Goal: Information Seeking & Learning: Learn about a topic

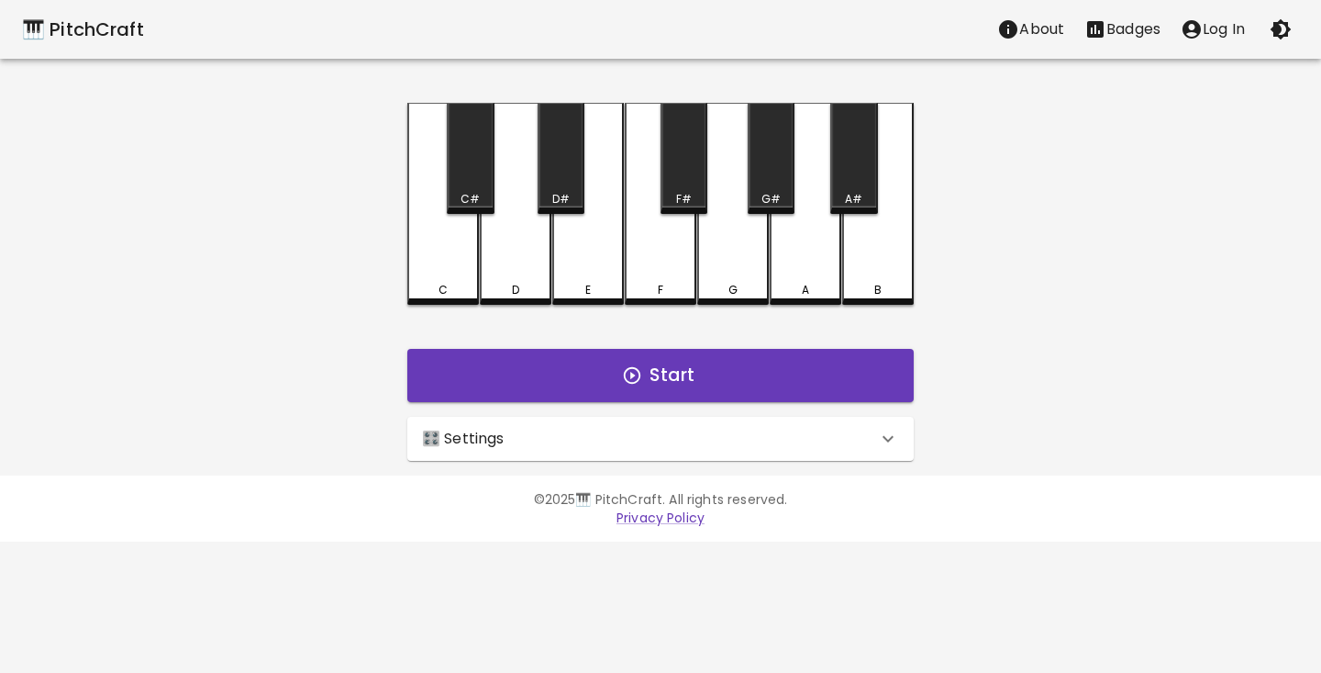
click at [598, 440] on div "🎛️ Settings" at bounding box center [649, 439] width 455 height 22
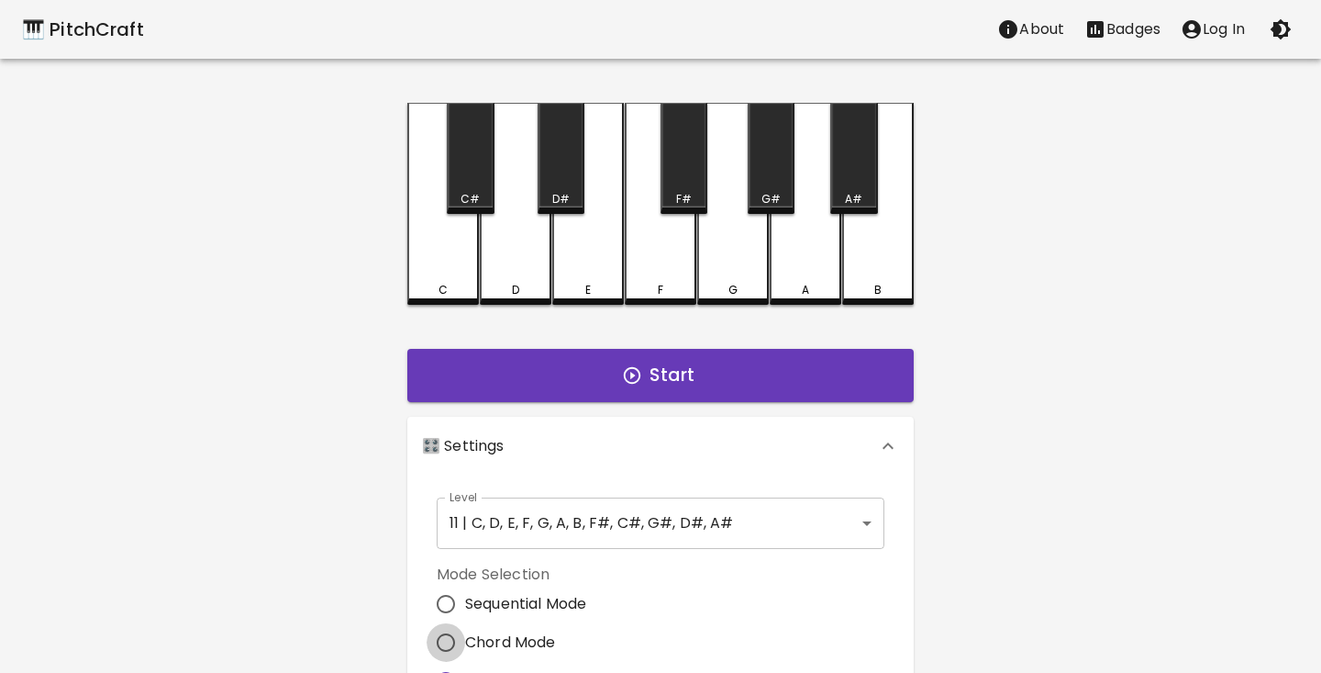
click at [444, 638] on input "Chord Mode" at bounding box center [446, 642] width 39 height 39
radio input "true"
click at [390, 598] on div "C C# D D# E F F# G G# A A# B Start 🎛️ Settings Level 11 | C, D, E, F, G, A, B, …" at bounding box center [660, 595] width 551 height 984
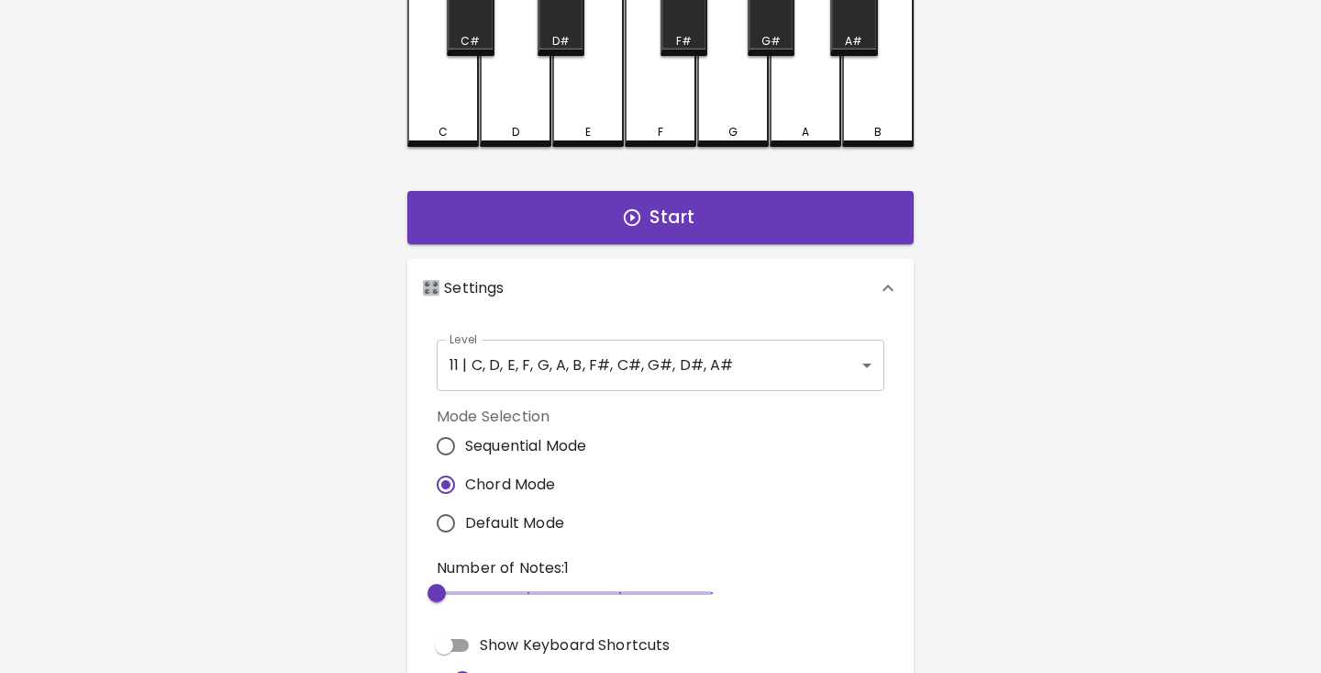
scroll to position [172, 0]
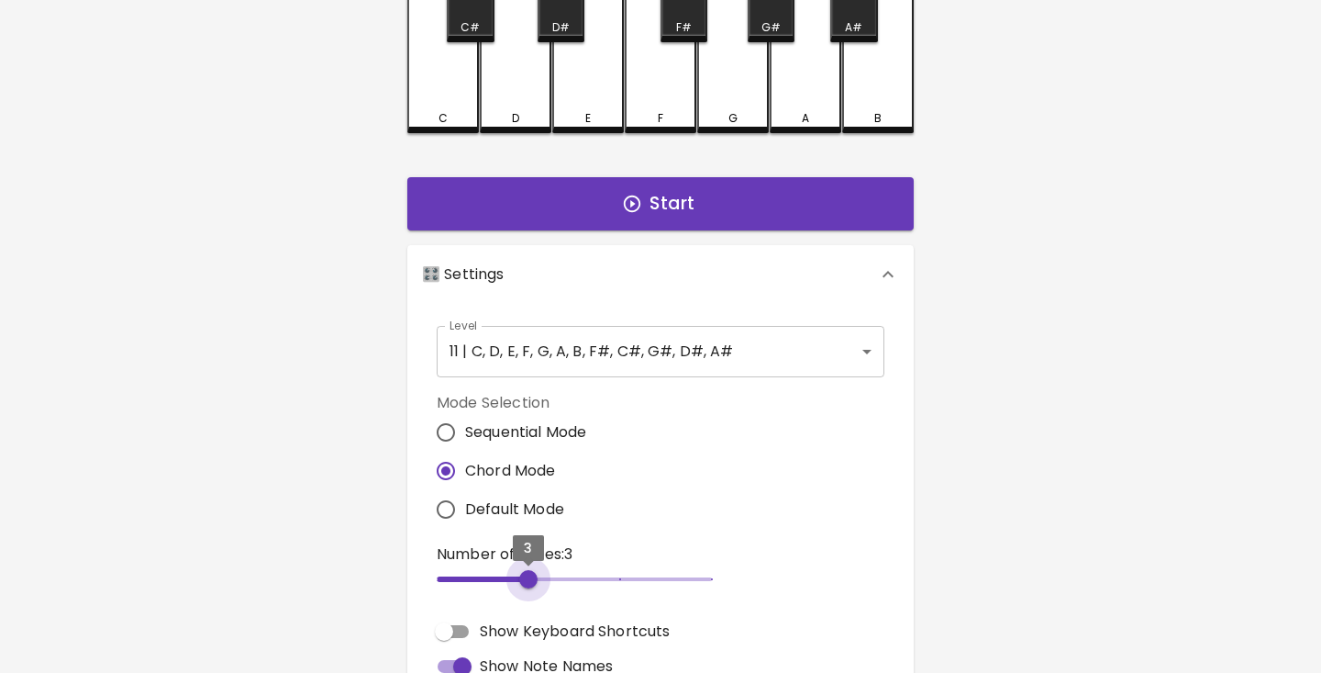
click at [497, 585] on span "3" at bounding box center [574, 579] width 275 height 28
click at [485, 579] on span at bounding box center [484, 579] width 94 height 6
type input "2"
click at [455, 576] on span "3" at bounding box center [574, 579] width 275 height 28
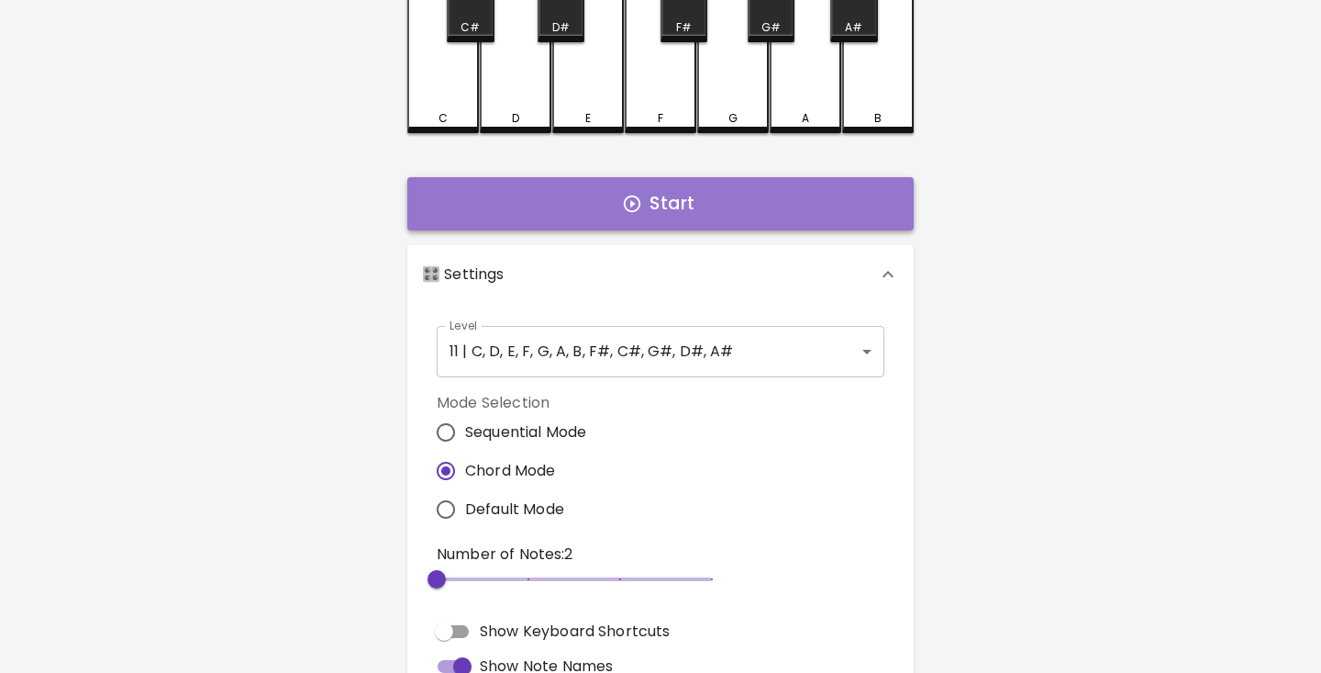
click at [697, 214] on button "Start" at bounding box center [660, 203] width 507 height 53
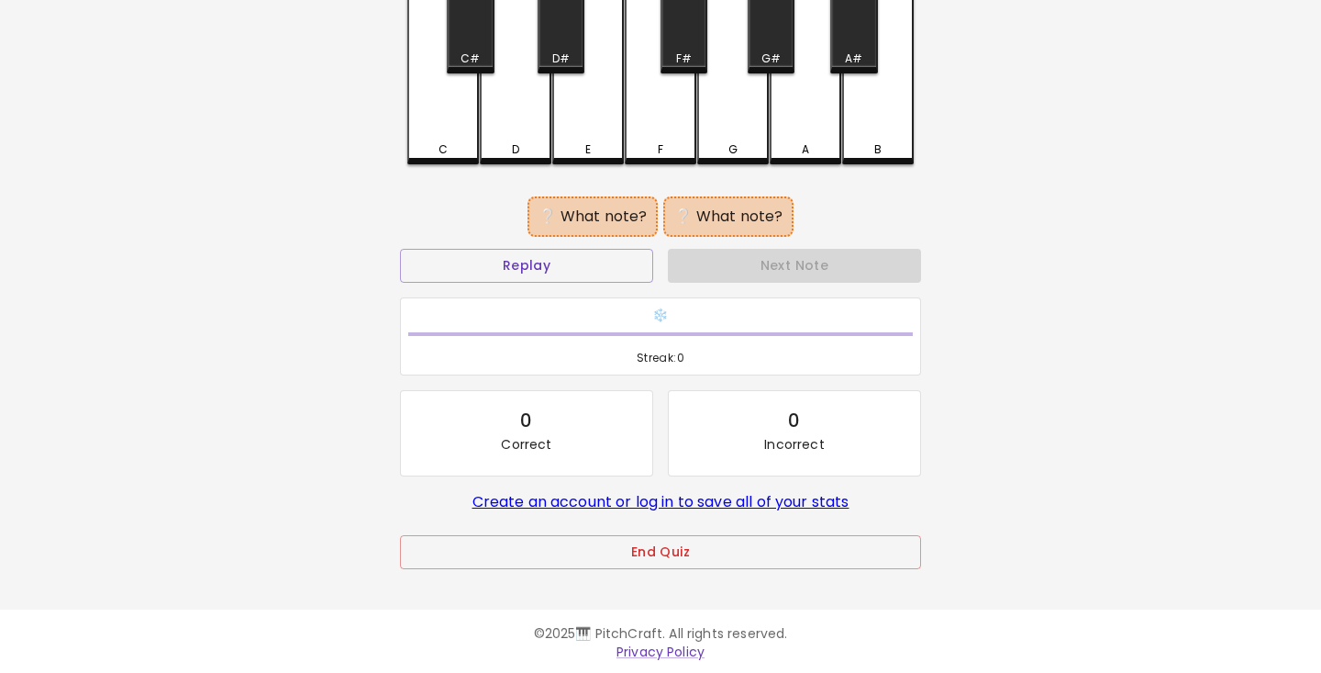
scroll to position [135, 0]
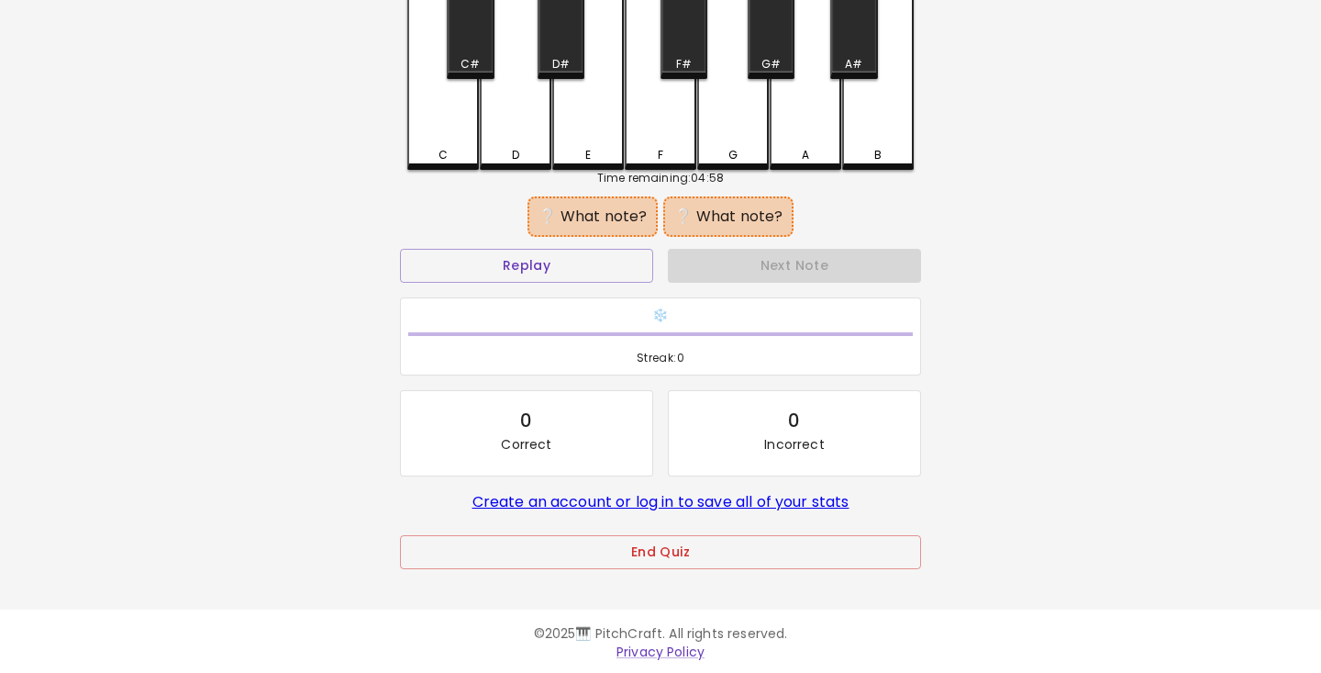
click at [577, 148] on div "E" at bounding box center [588, 155] width 68 height 17
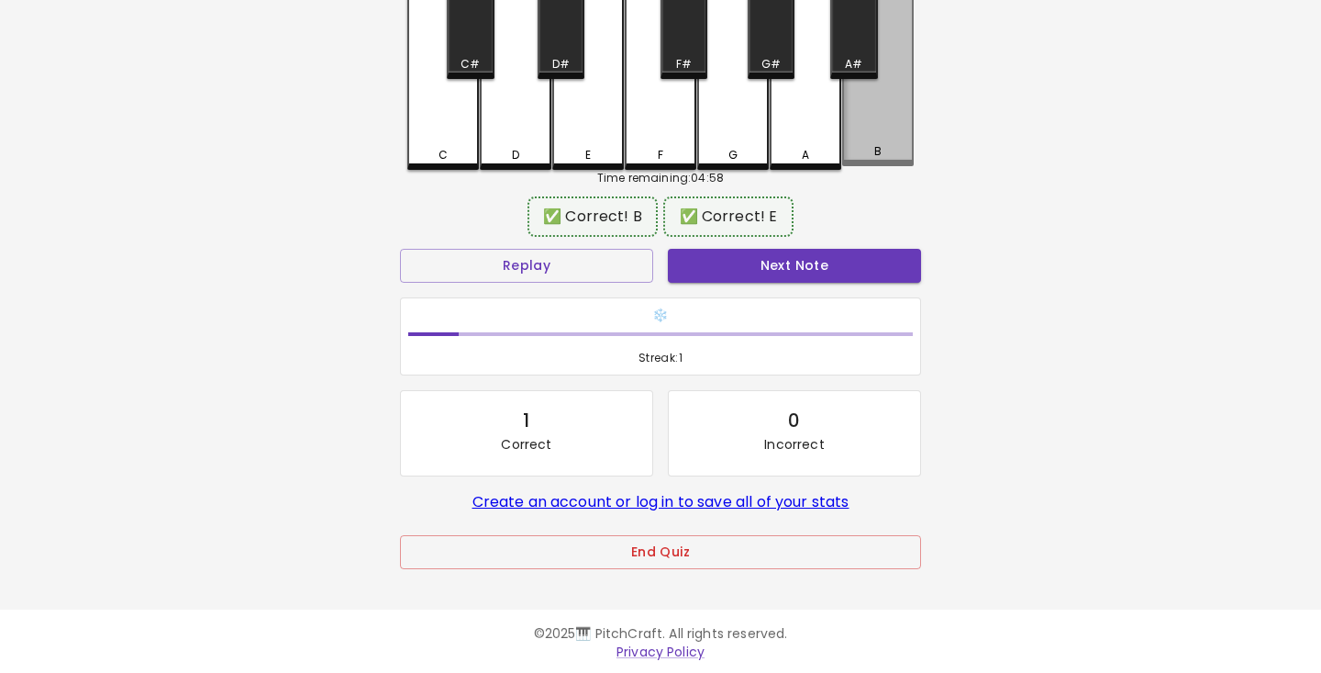
click at [897, 145] on div "B" at bounding box center [878, 67] width 72 height 198
click at [786, 263] on button "Next Note" at bounding box center [794, 266] width 253 height 34
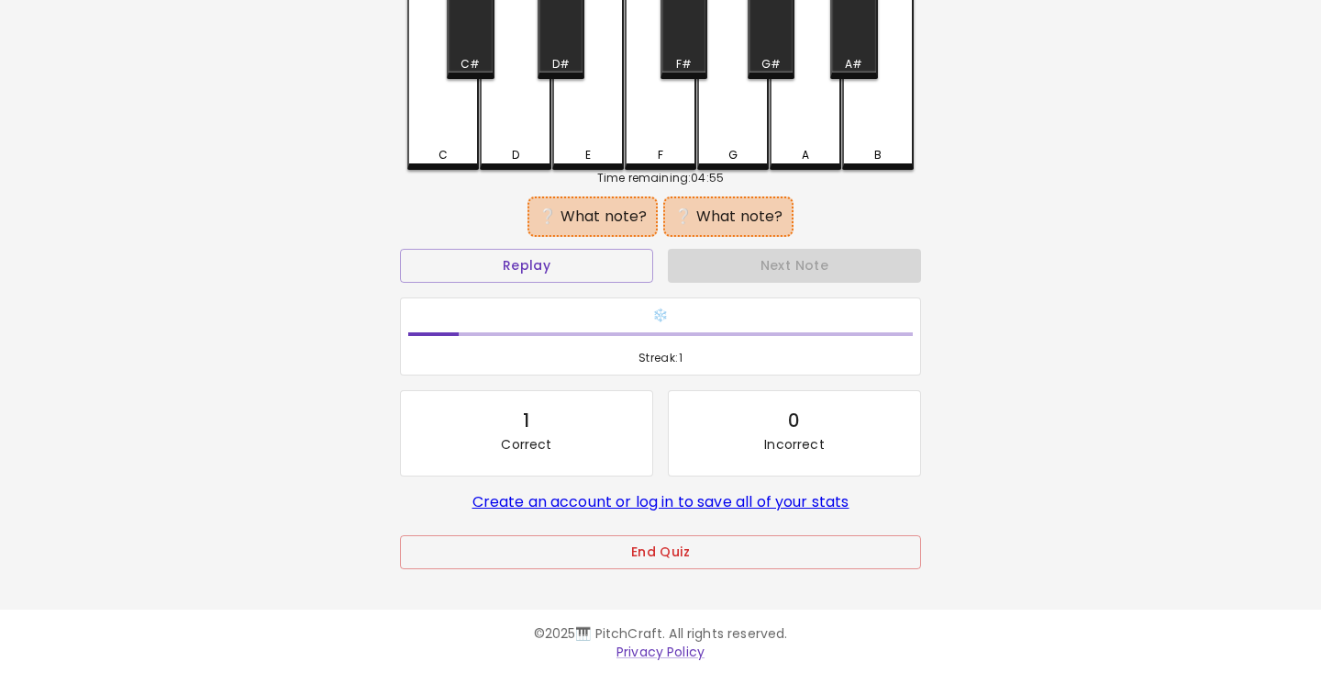
click at [518, 141] on div "D" at bounding box center [516, 69] width 72 height 202
click at [651, 141] on div "F" at bounding box center [661, 69] width 72 height 202
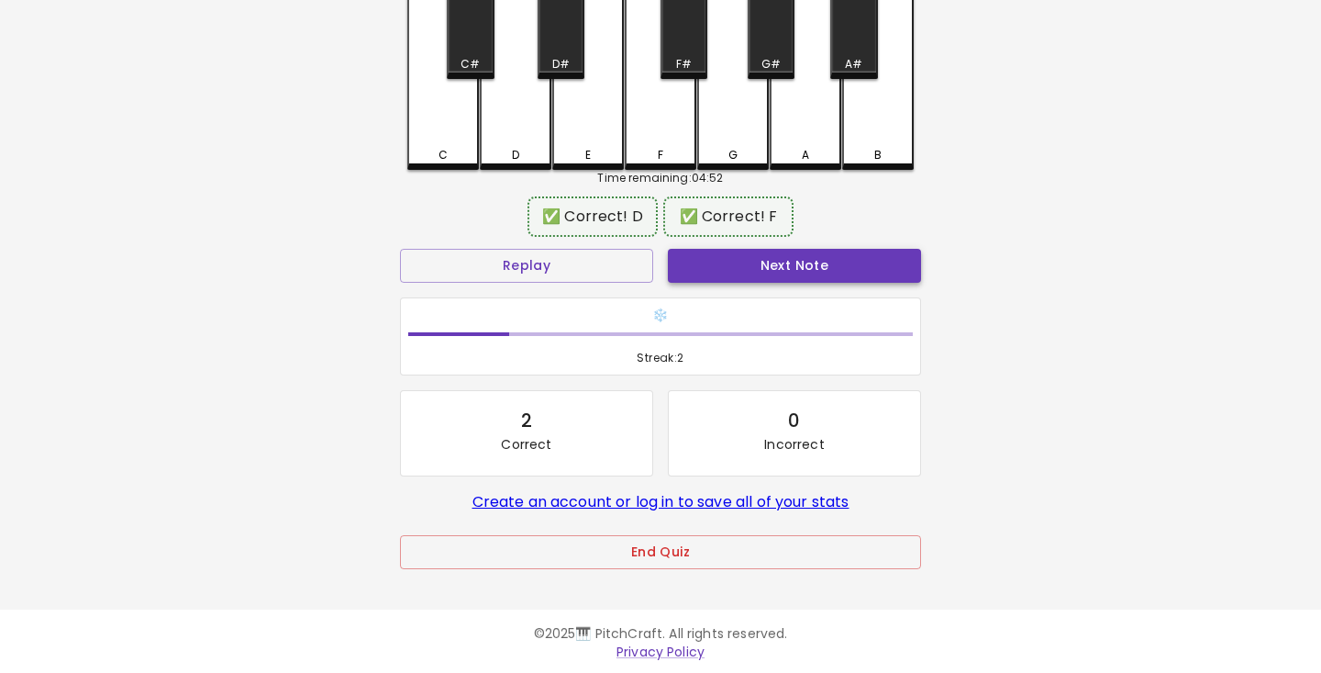
click at [766, 275] on button "Next Note" at bounding box center [794, 266] width 253 height 34
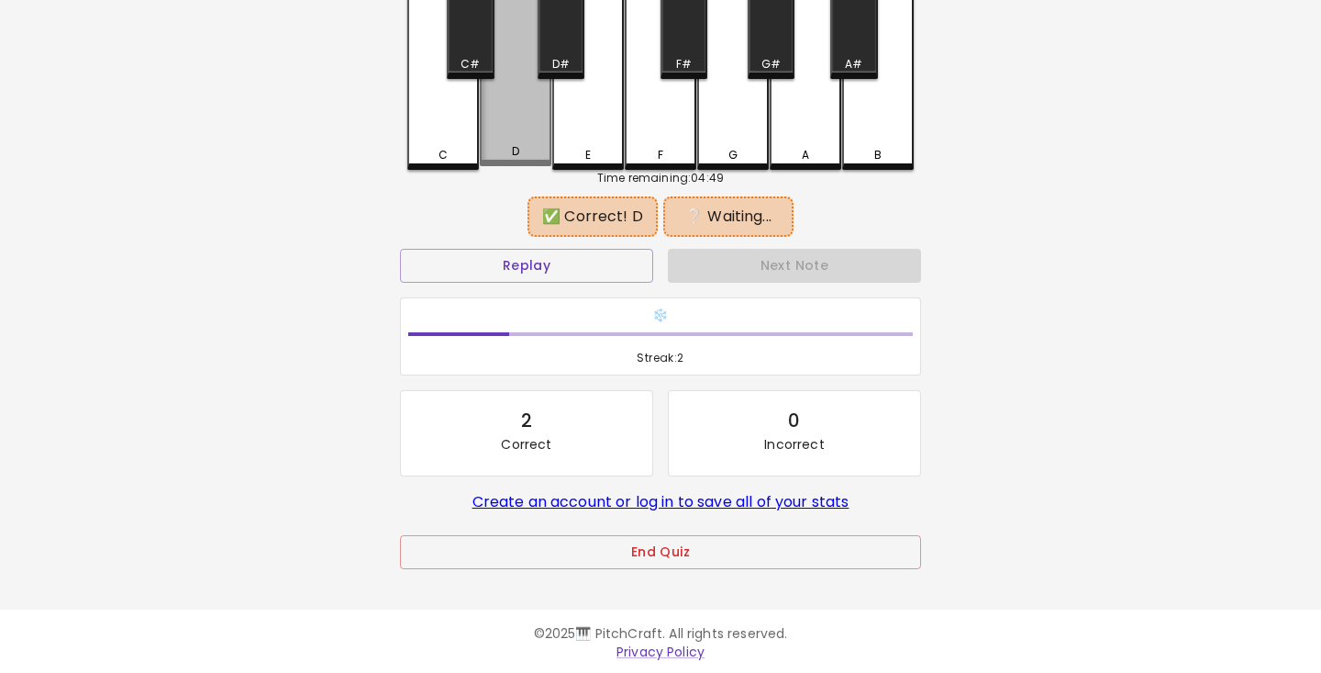
click at [518, 157] on div "D" at bounding box center [515, 151] width 7 height 17
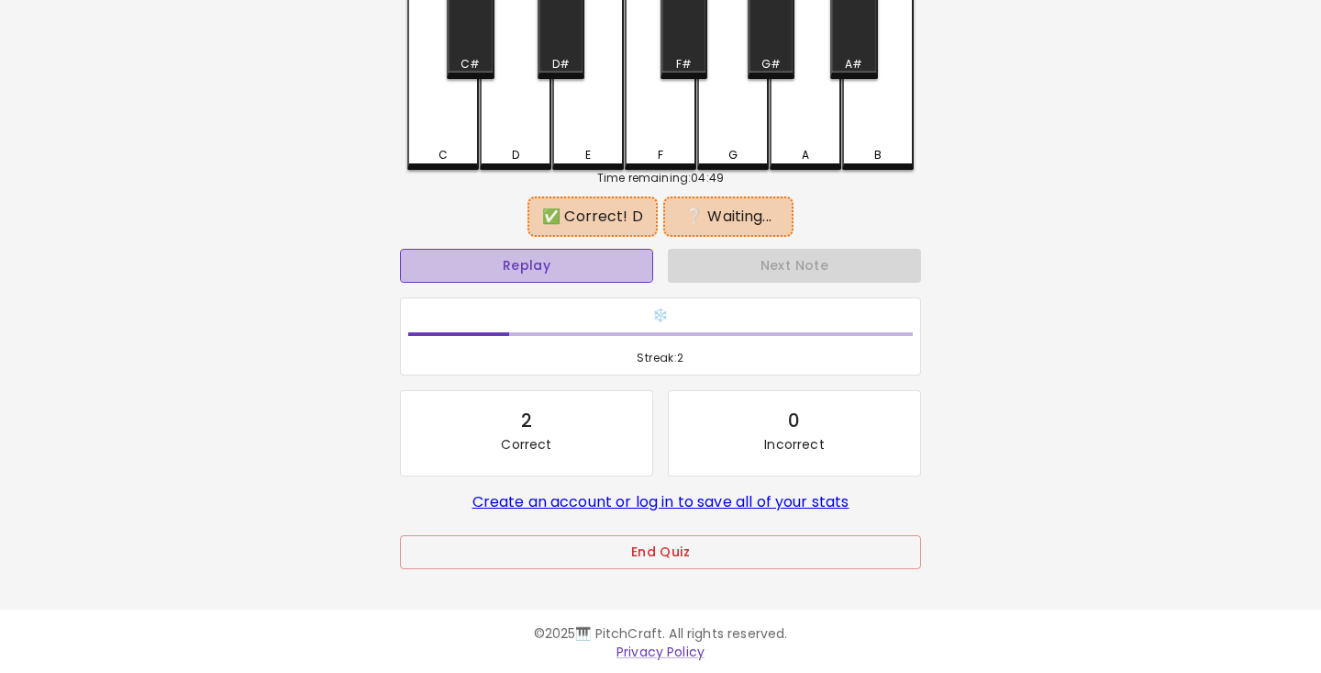
click at [517, 260] on button "Replay" at bounding box center [526, 266] width 253 height 34
click at [459, 138] on div "C" at bounding box center [443, 69] width 72 height 202
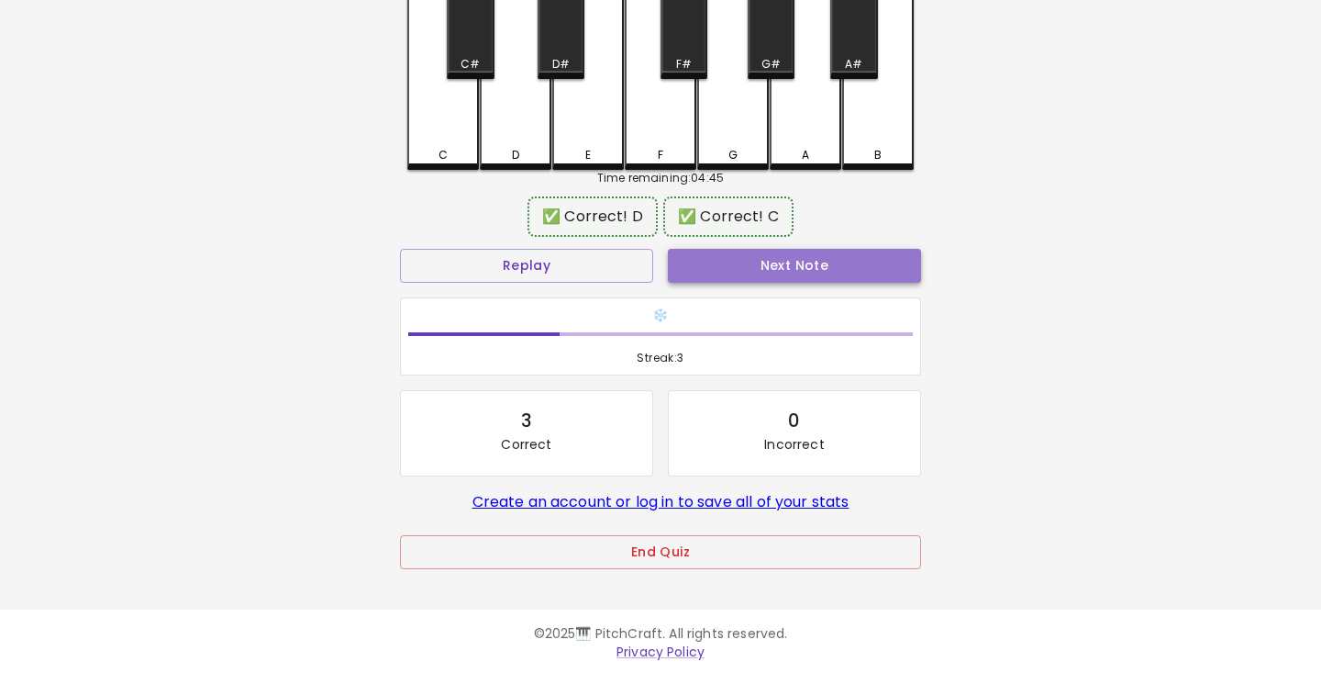
click at [826, 274] on button "Next Note" at bounding box center [794, 266] width 253 height 34
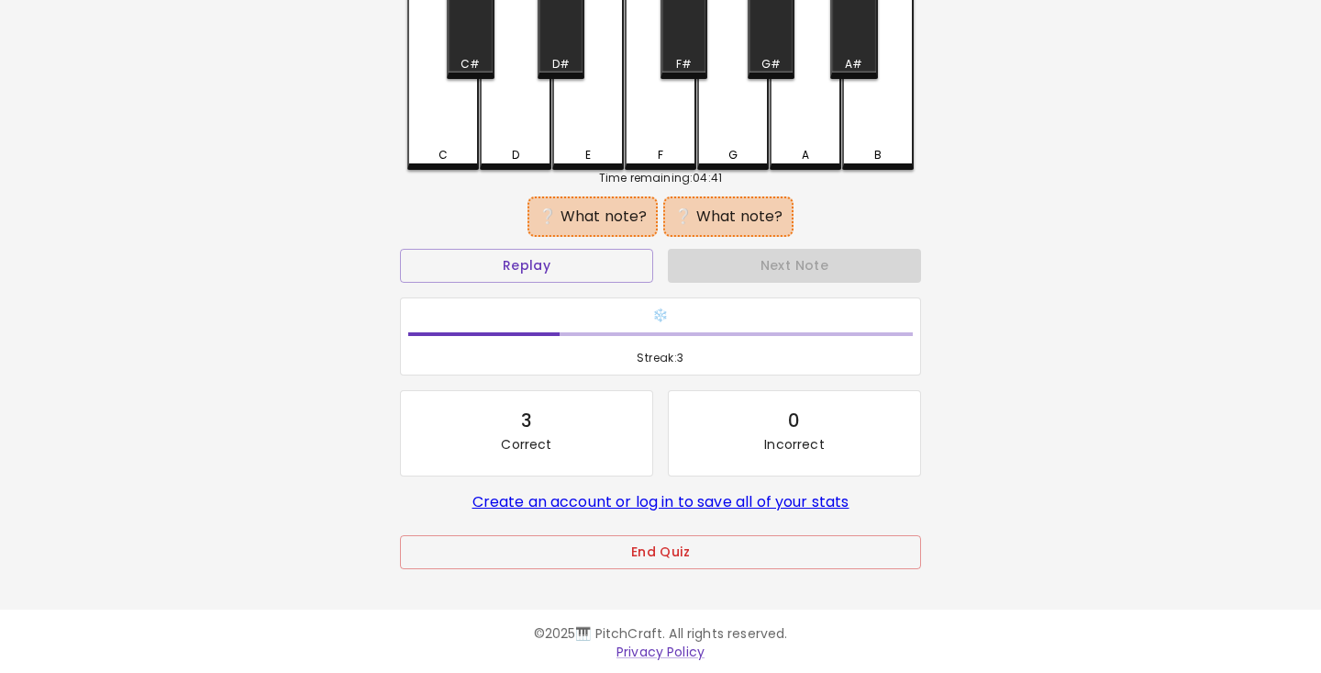
click at [480, 63] on div "C#" at bounding box center [470, 64] width 43 height 17
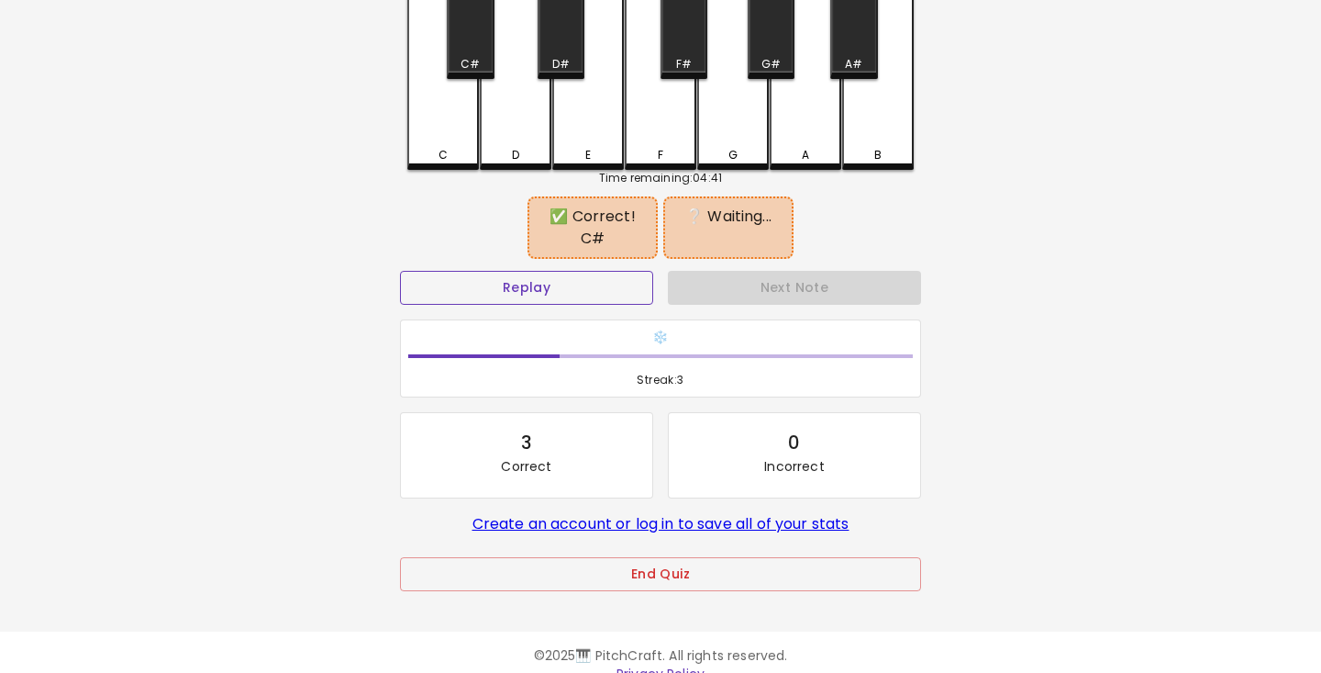
click at [551, 285] on button "Replay" at bounding box center [526, 288] width 253 height 34
click at [654, 158] on div "F" at bounding box center [661, 155] width 68 height 17
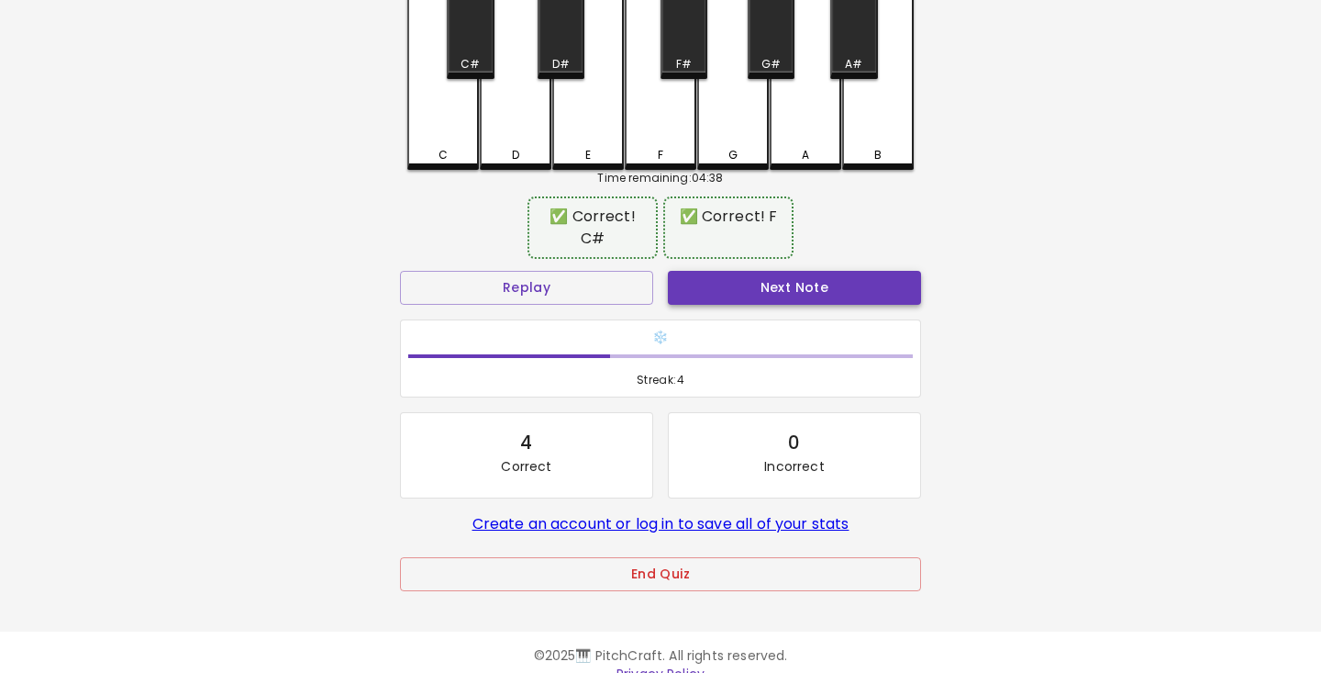
click at [801, 289] on button "Next Note" at bounding box center [794, 288] width 253 height 34
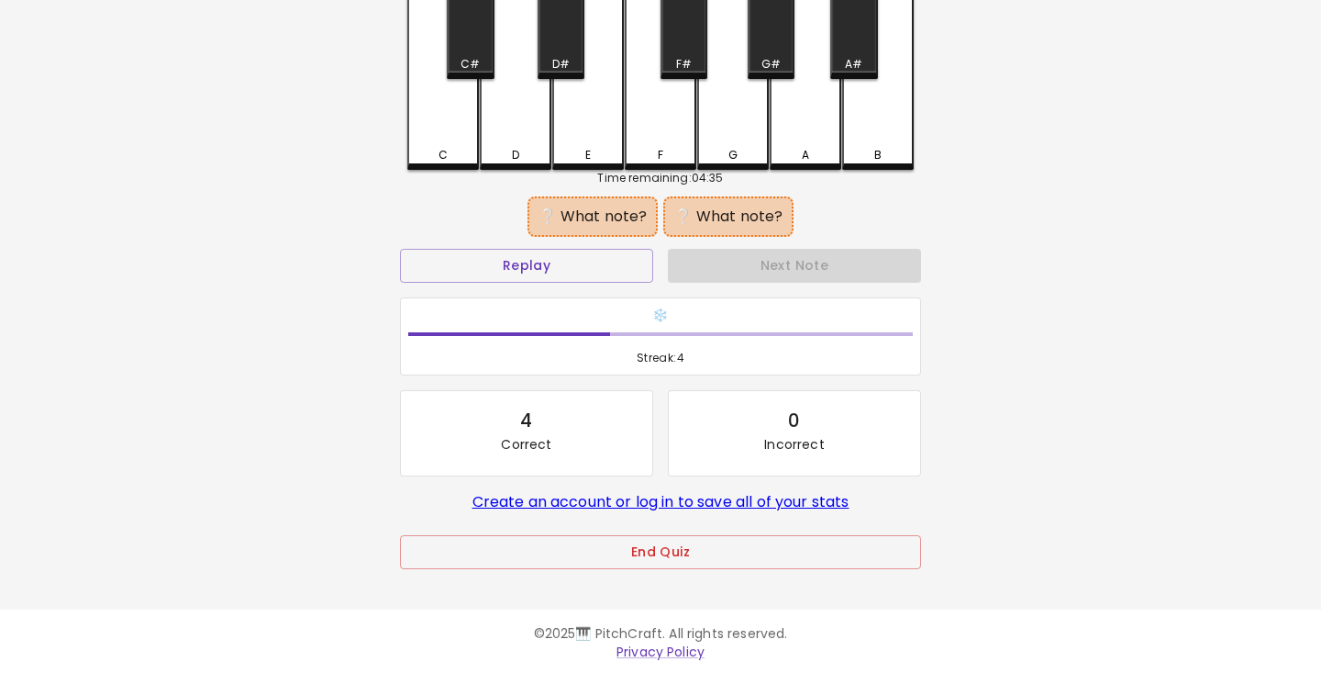
click at [526, 154] on div "D" at bounding box center [516, 155] width 68 height 17
click at [802, 150] on div "A" at bounding box center [805, 155] width 7 height 17
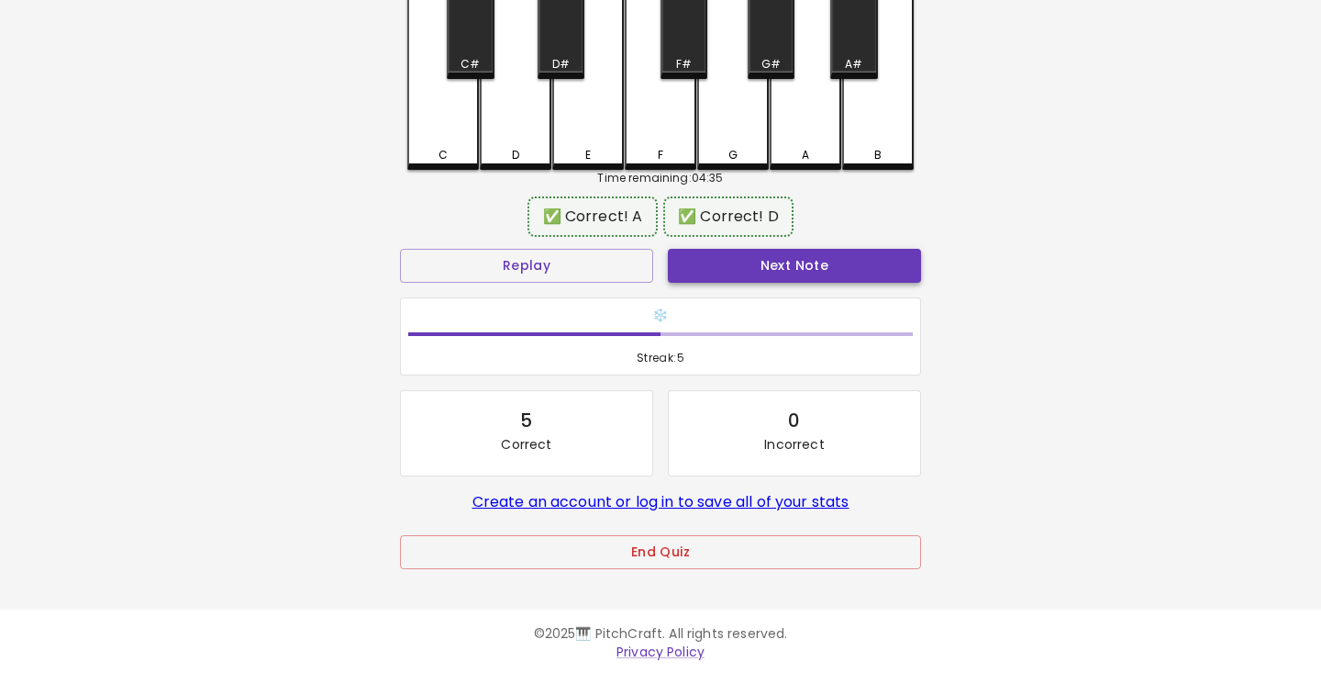
click at [766, 273] on button "Next Note" at bounding box center [794, 266] width 253 height 34
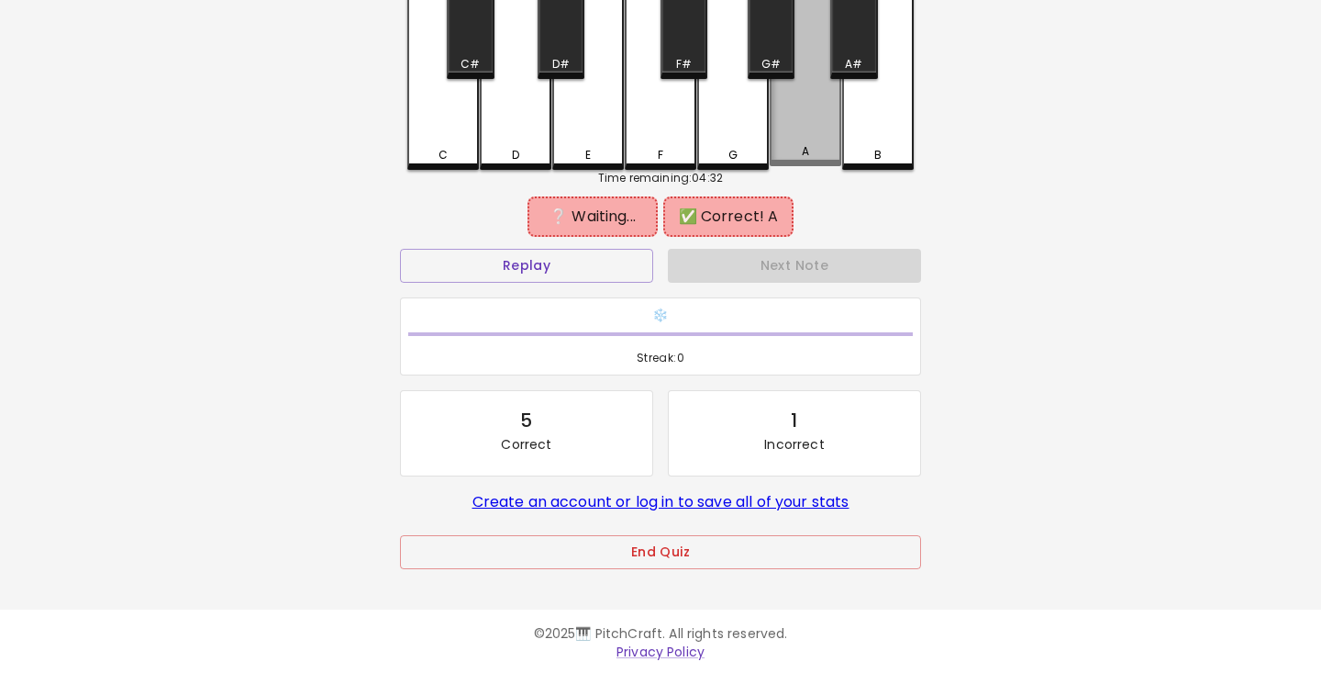
drag, startPoint x: 449, startPoint y: 144, endPoint x: 825, endPoint y: 130, distance: 376.5
click at [825, 130] on div "C C# D D# E F F# G G# A A# B" at bounding box center [660, 69] width 507 height 202
click at [820, 133] on div "A" at bounding box center [806, 69] width 72 height 202
click at [434, 139] on div "C" at bounding box center [443, 69] width 72 height 202
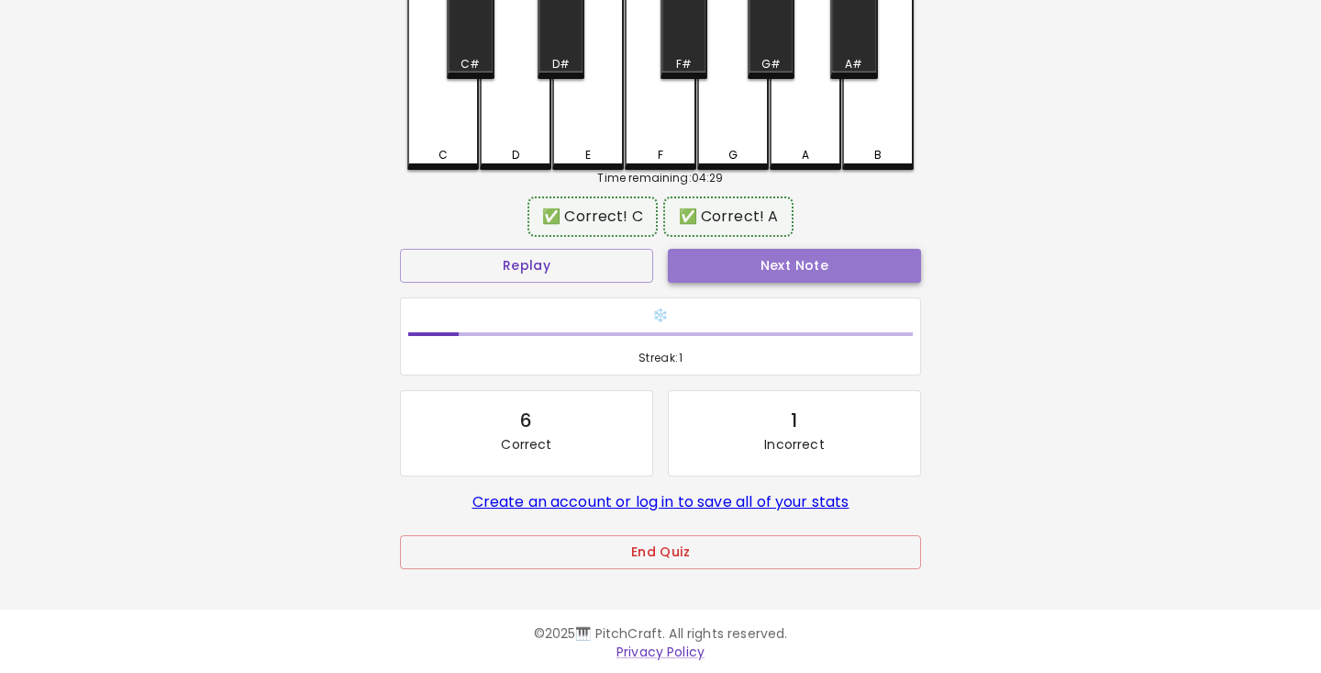
click at [794, 273] on button "Next Note" at bounding box center [794, 266] width 253 height 34
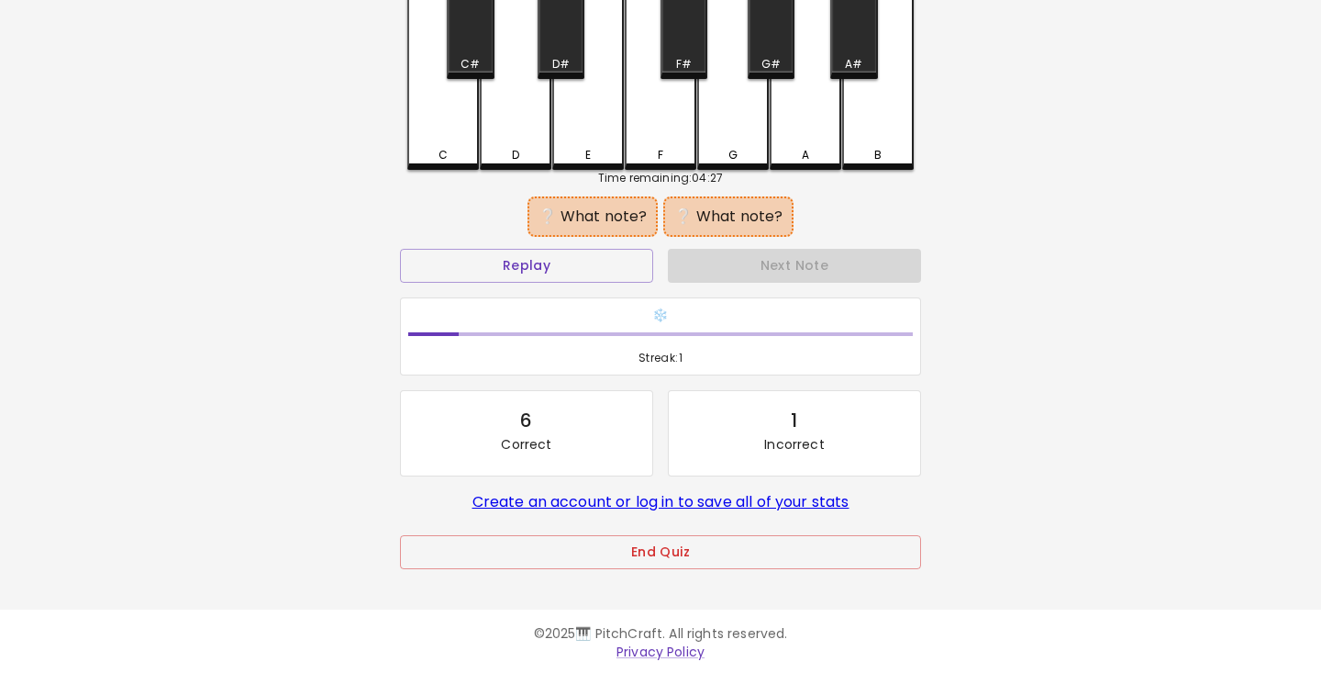
click at [738, 158] on div "G" at bounding box center [733, 155] width 68 height 17
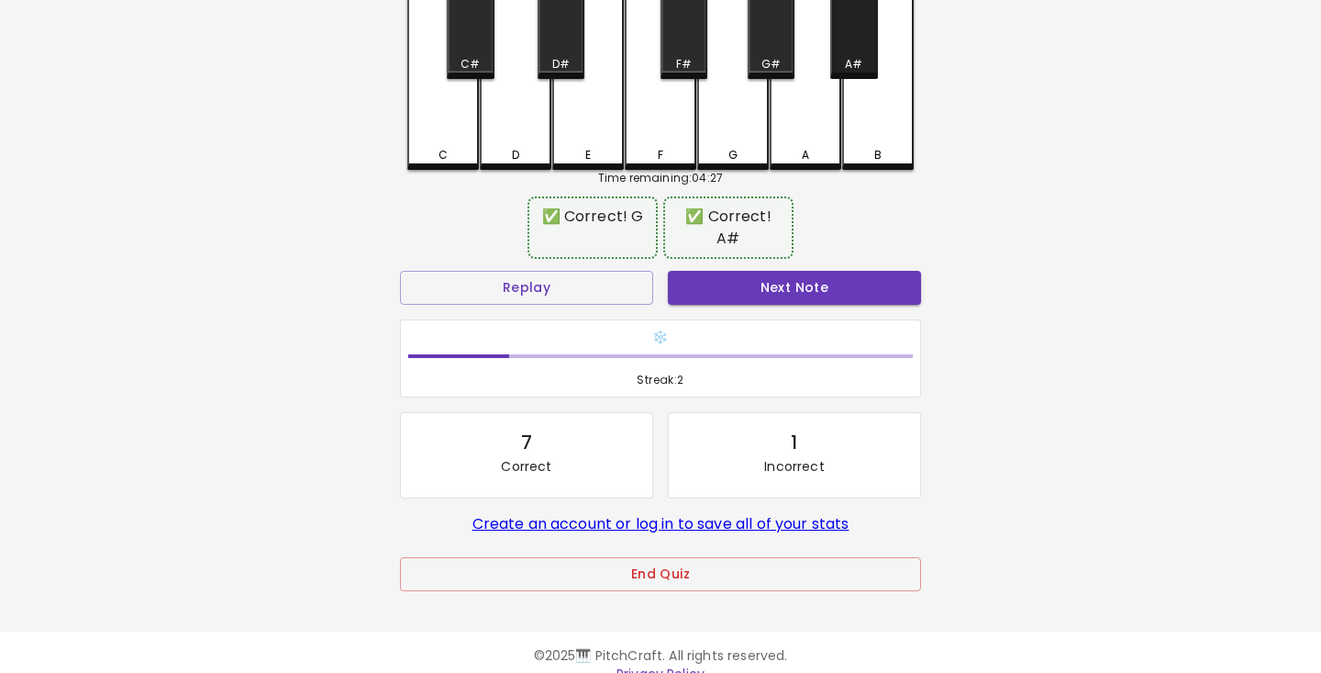
click at [837, 63] on div "A#" at bounding box center [853, 64] width 43 height 17
click at [829, 276] on button "Next Note" at bounding box center [794, 288] width 253 height 34
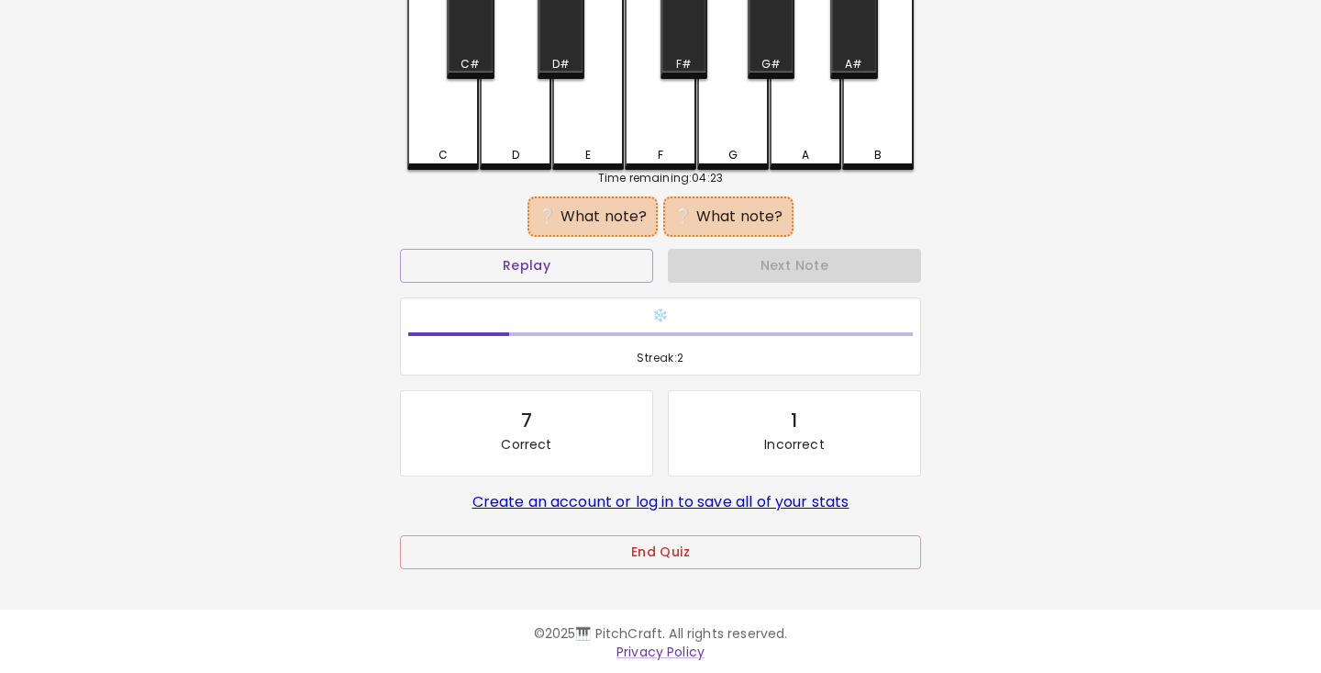
click at [519, 153] on div "D" at bounding box center [515, 155] width 7 height 17
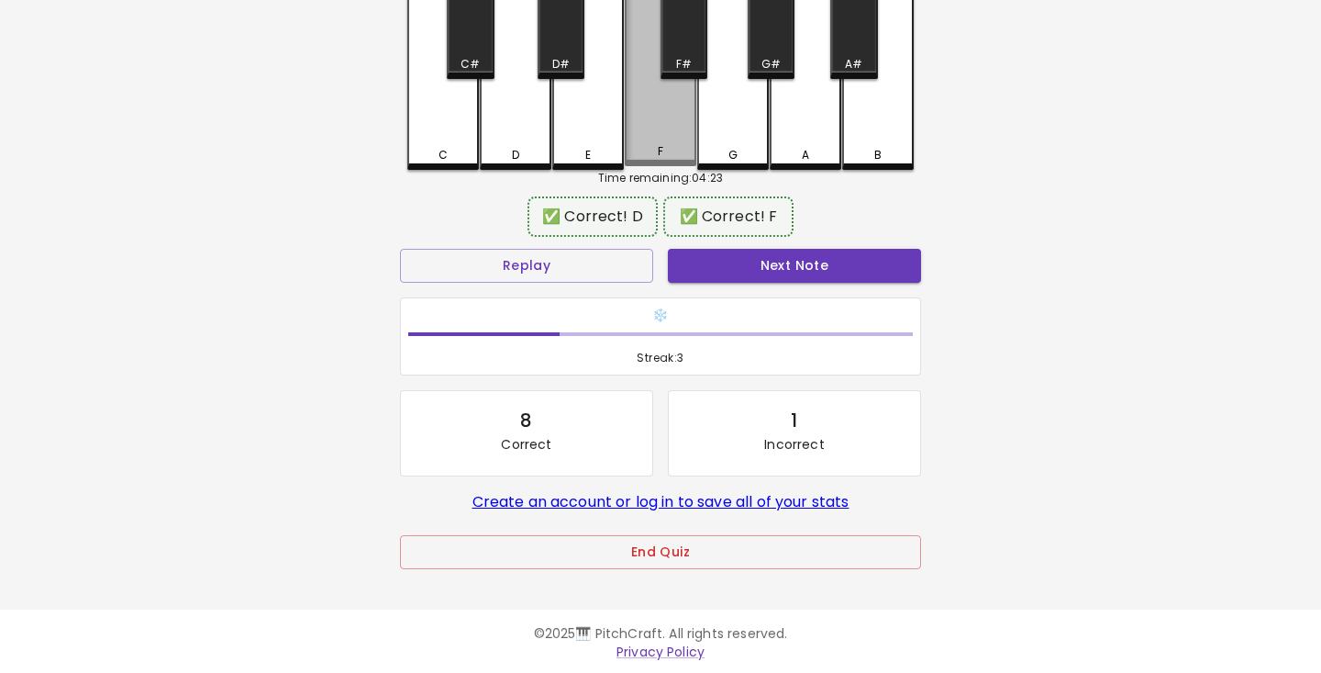
click at [655, 153] on div "F" at bounding box center [661, 151] width 68 height 17
click at [769, 259] on button "Next Note" at bounding box center [794, 266] width 253 height 34
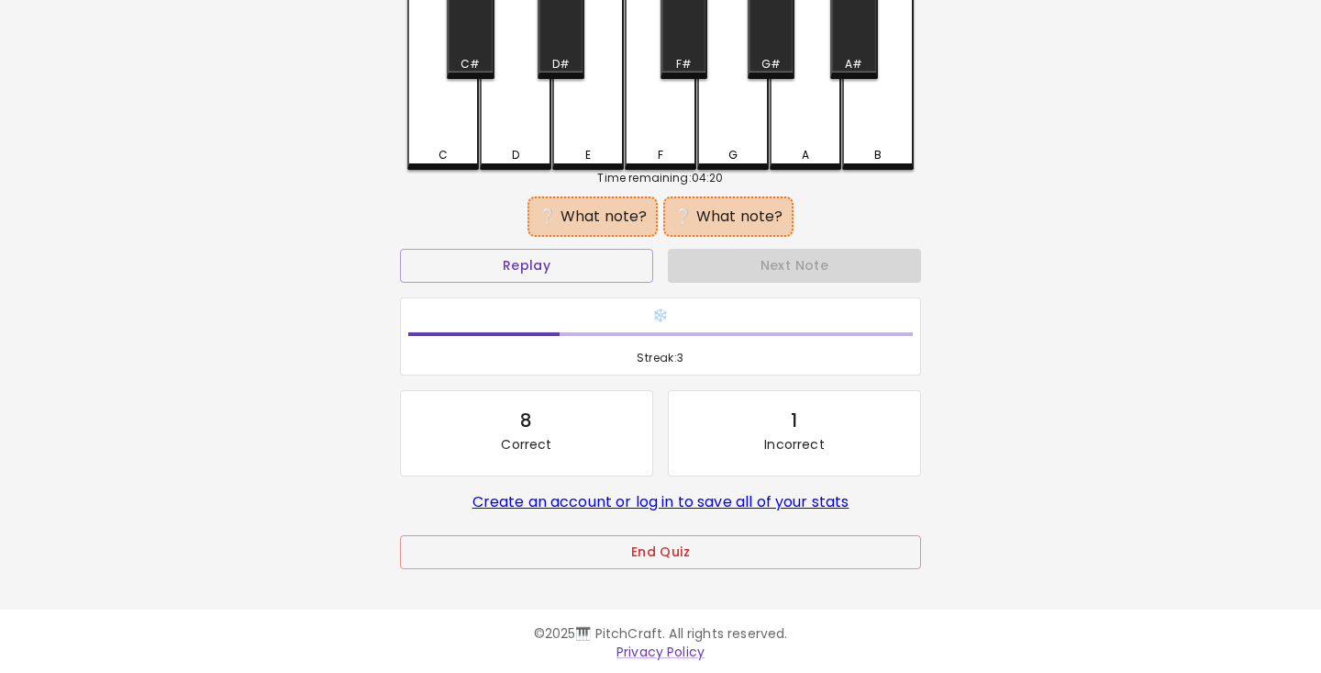
click at [433, 156] on div "C" at bounding box center [443, 155] width 68 height 17
click at [809, 150] on div "A" at bounding box center [805, 155] width 7 height 17
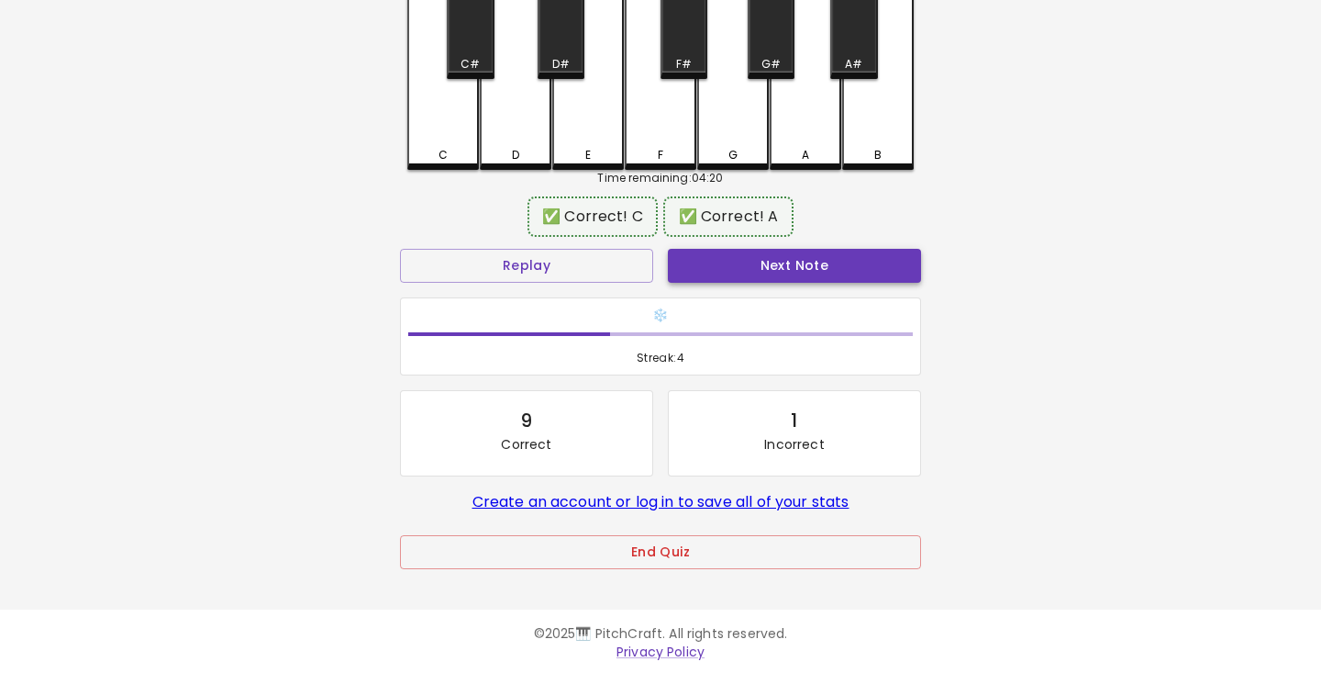
click at [783, 272] on button "Next Note" at bounding box center [794, 266] width 253 height 34
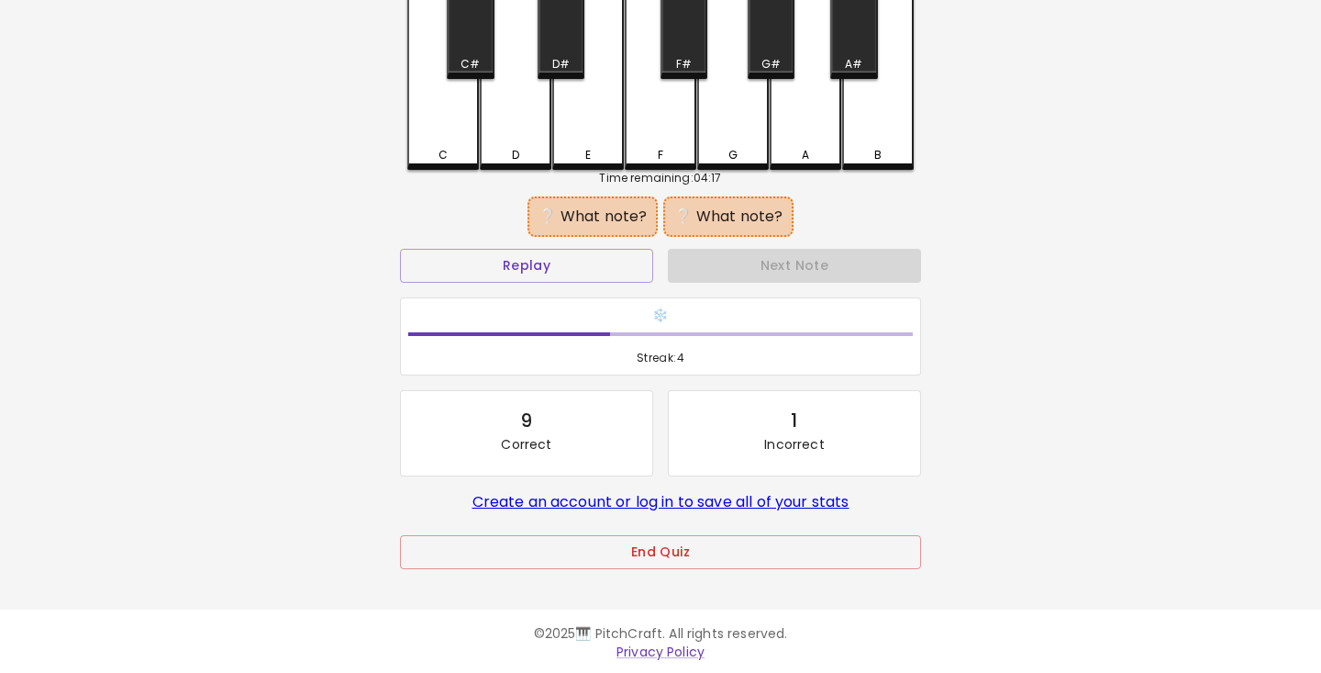
click at [550, 60] on div "D#" at bounding box center [561, 64] width 43 height 17
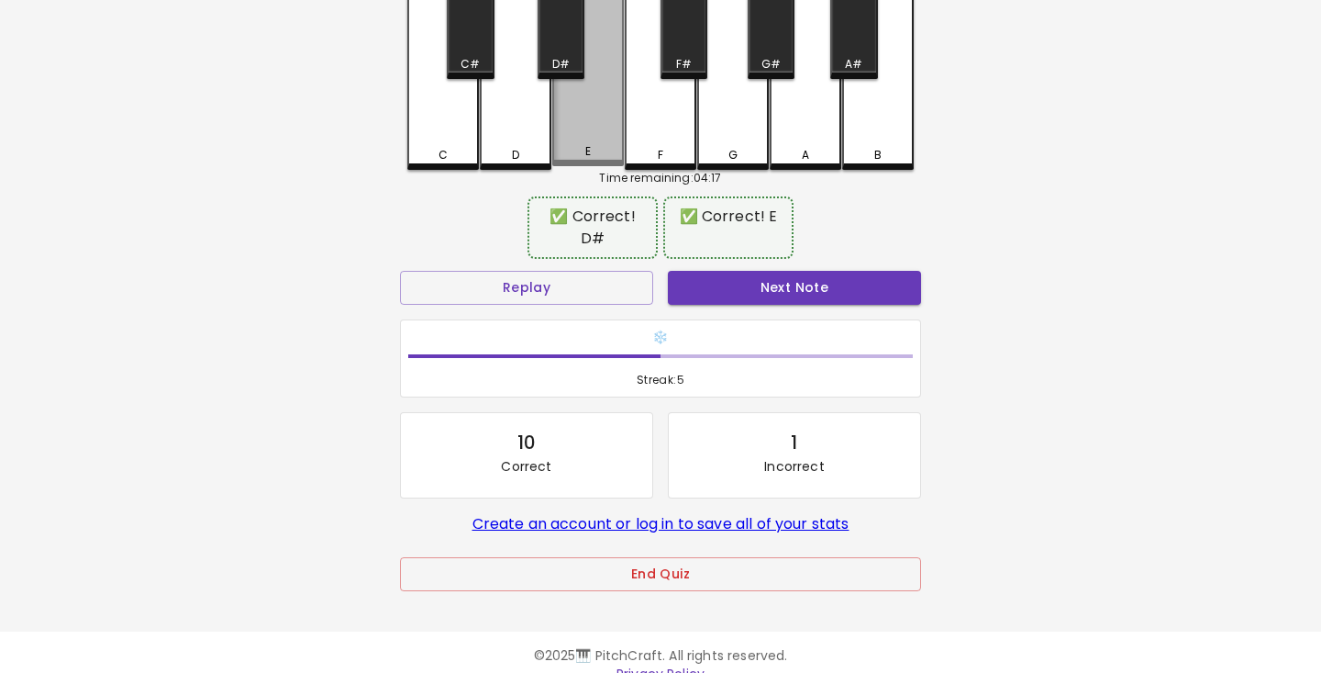
click at [585, 146] on div "E" at bounding box center [588, 67] width 72 height 198
click at [793, 271] on button "Next Note" at bounding box center [794, 288] width 253 height 34
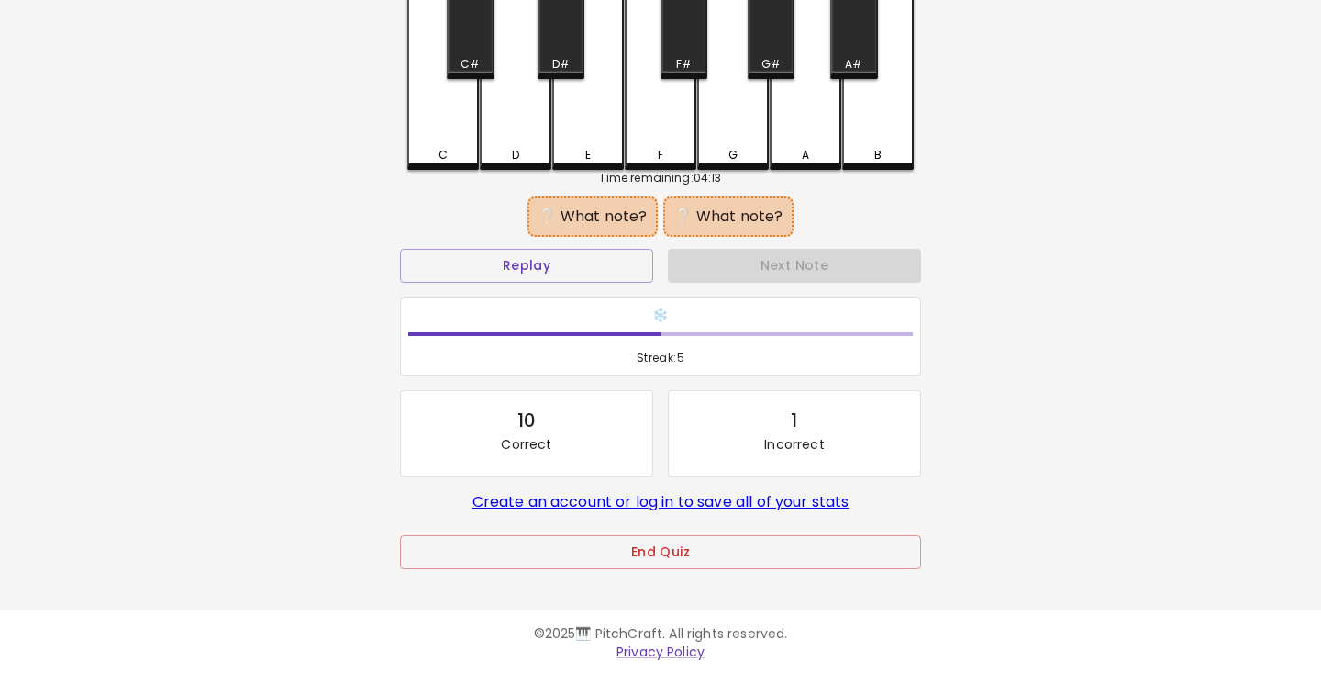
click at [771, 21] on div "G#" at bounding box center [771, 23] width 47 height 111
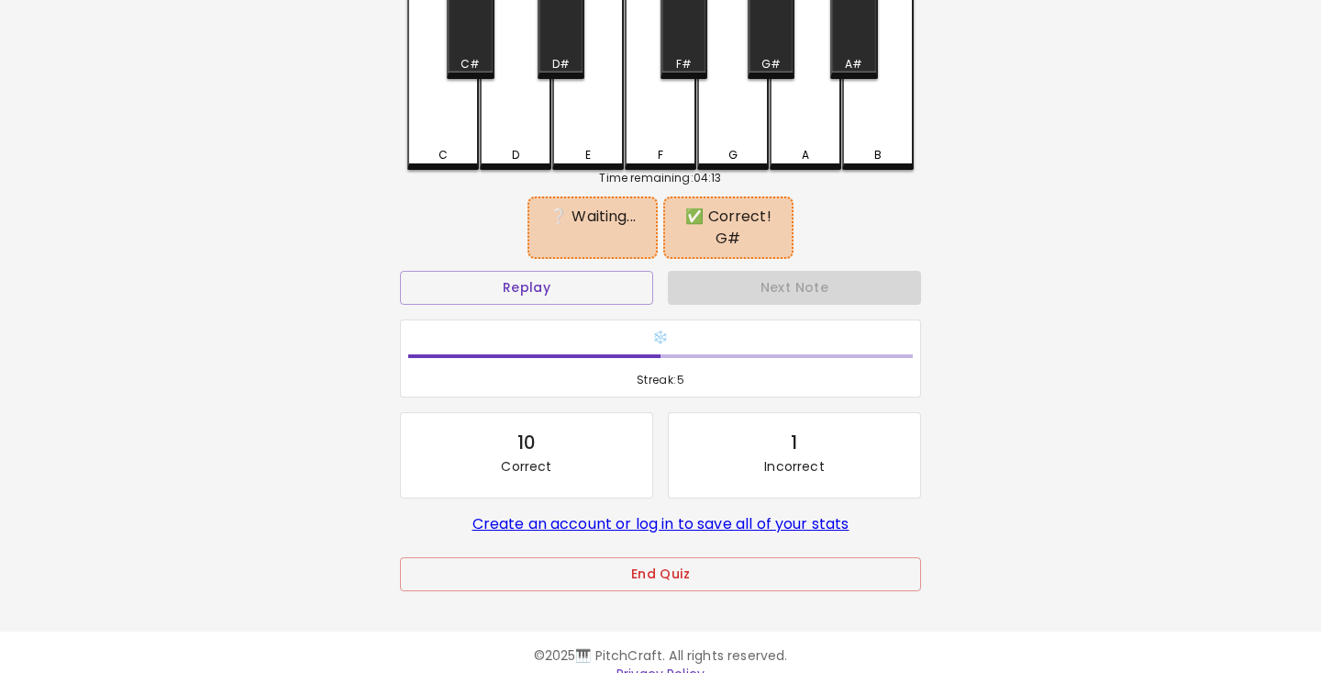
click at [886, 149] on div "B" at bounding box center [878, 155] width 68 height 17
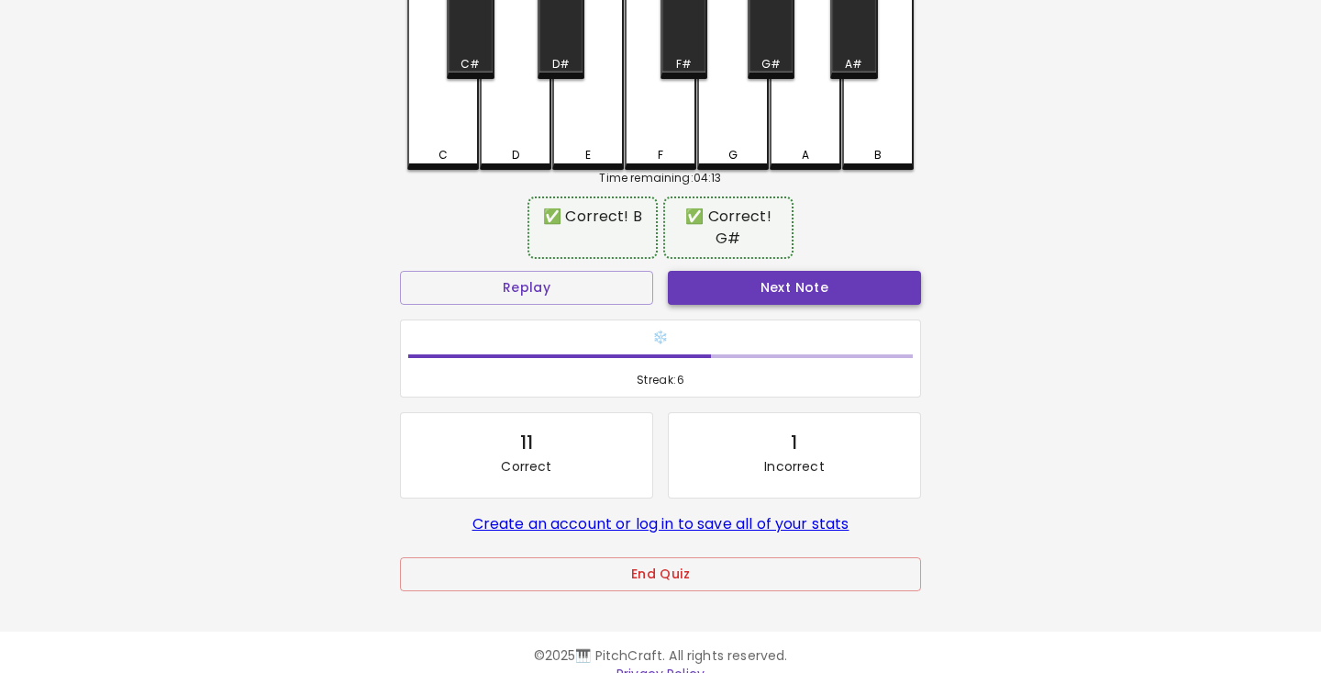
click at [845, 284] on button "Next Note" at bounding box center [794, 288] width 253 height 34
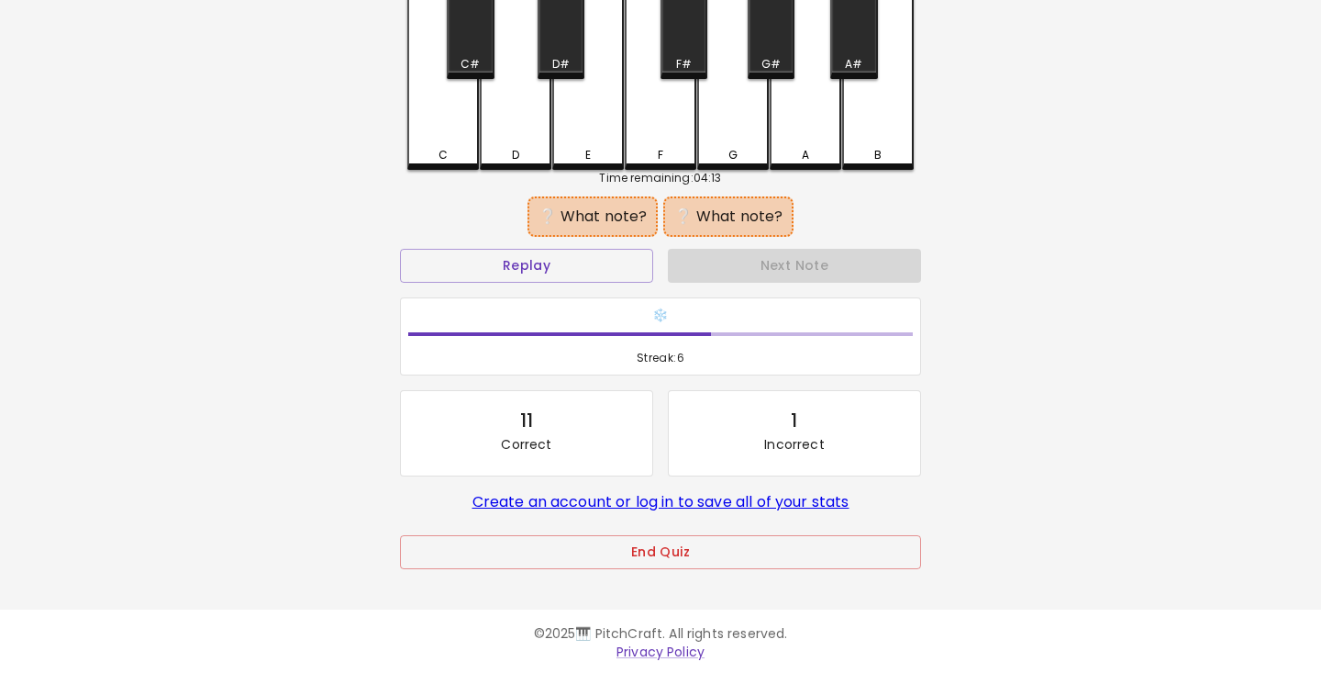
click at [780, 63] on div "G#" at bounding box center [771, 64] width 19 height 17
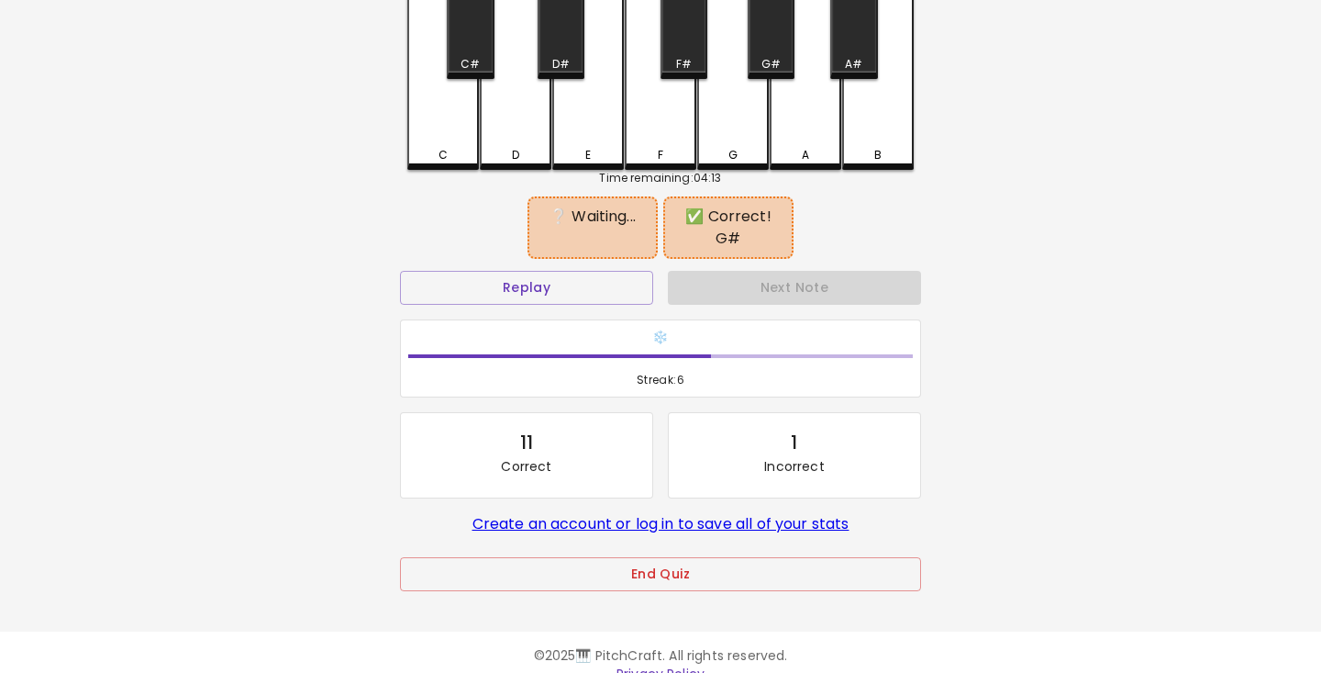
click at [864, 146] on div "B" at bounding box center [878, 69] width 72 height 202
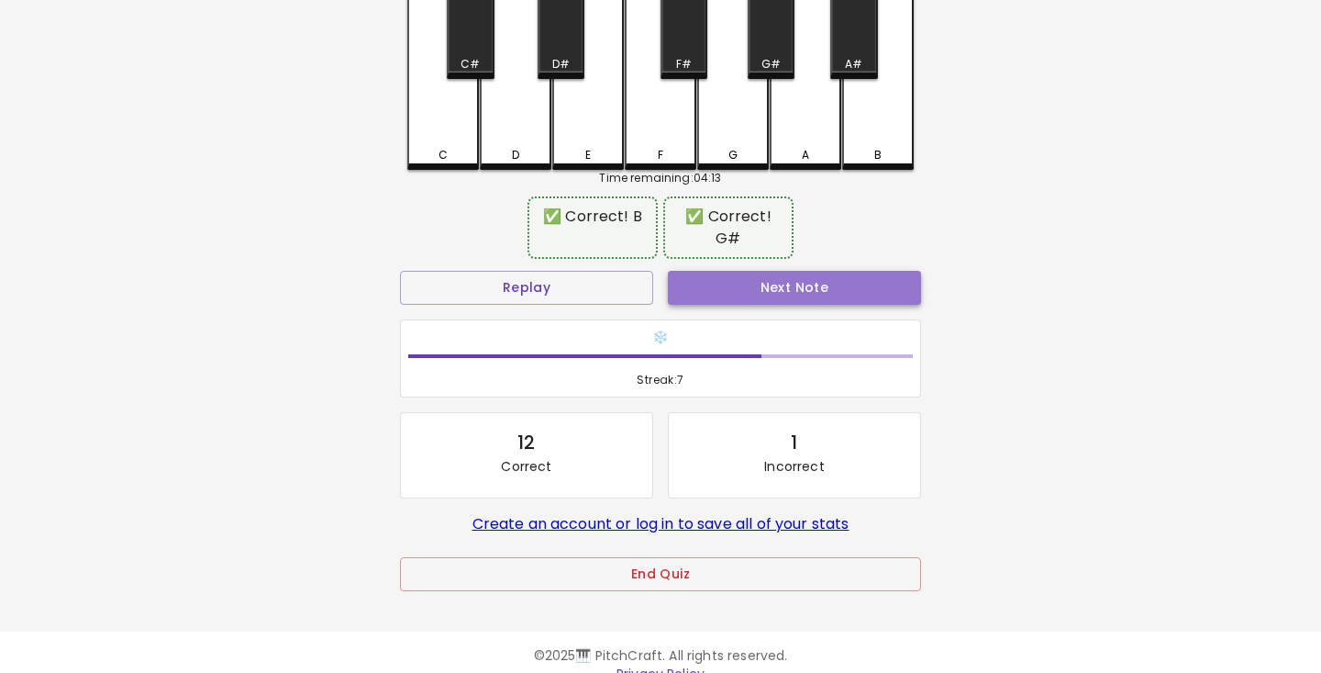
click at [806, 290] on button "Next Note" at bounding box center [794, 288] width 253 height 34
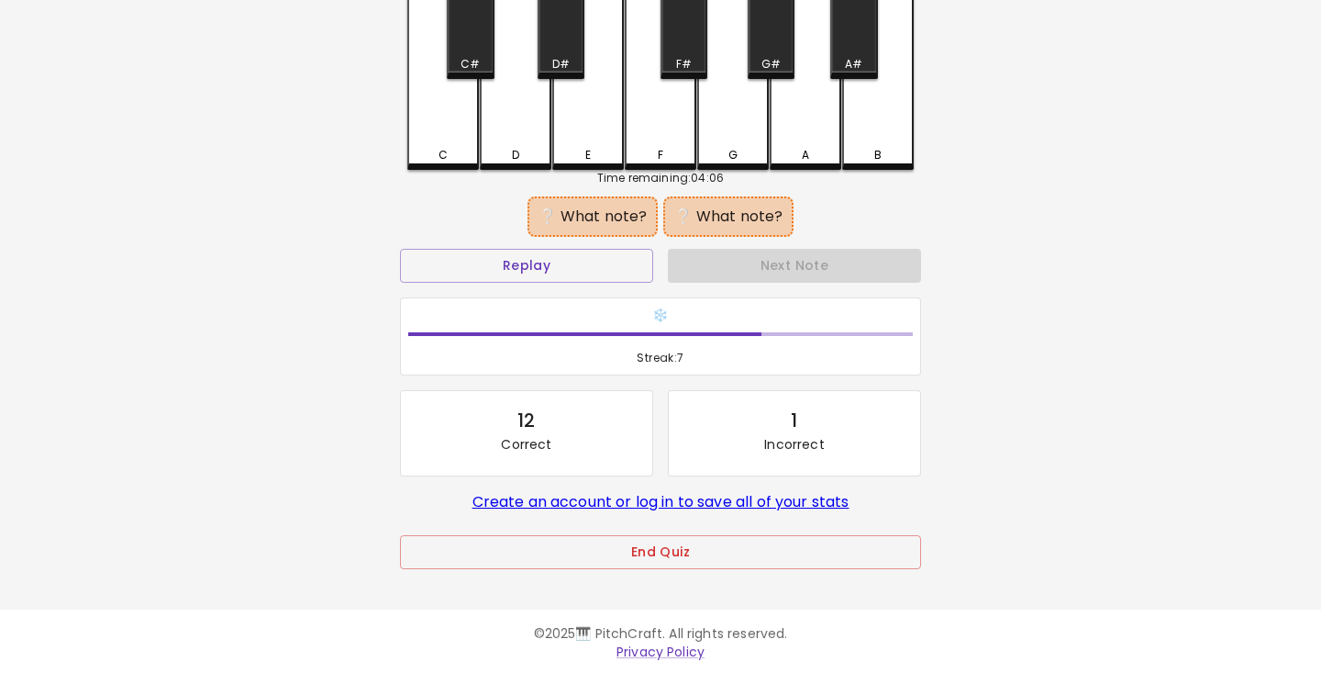
click at [561, 46] on div "D#" at bounding box center [561, 23] width 47 height 111
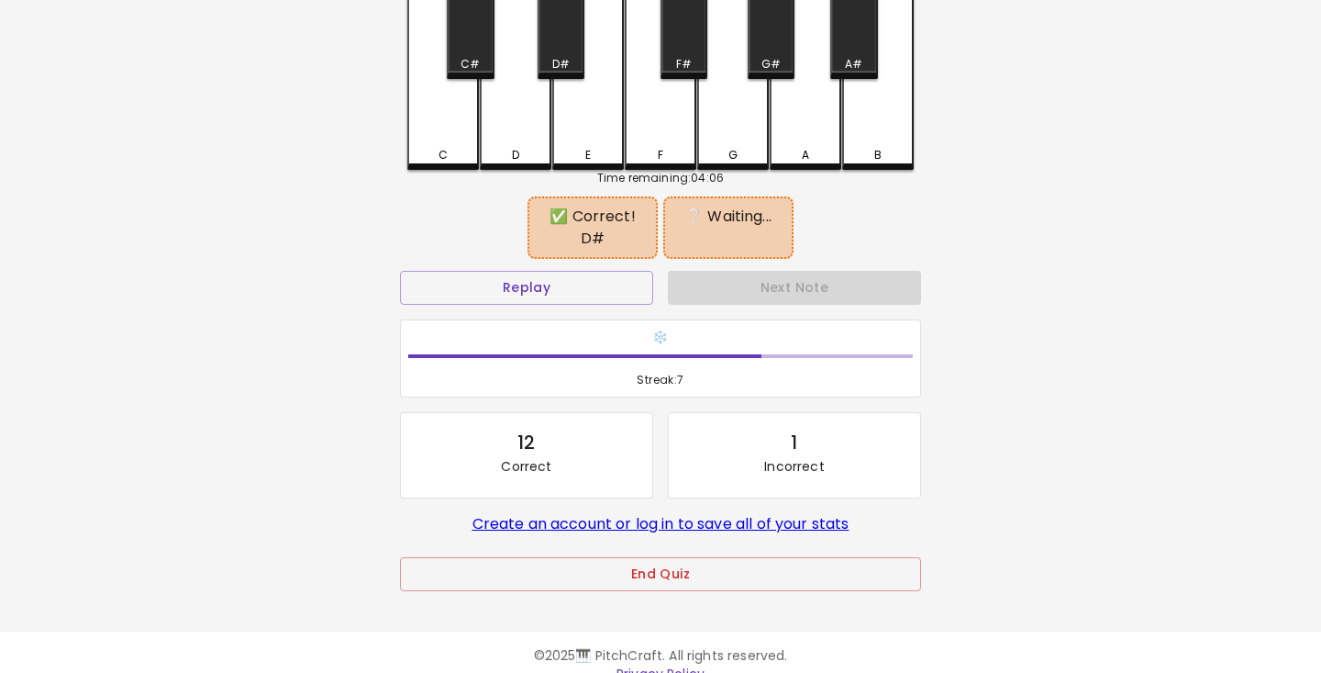
click at [652, 131] on div "F" at bounding box center [661, 69] width 72 height 202
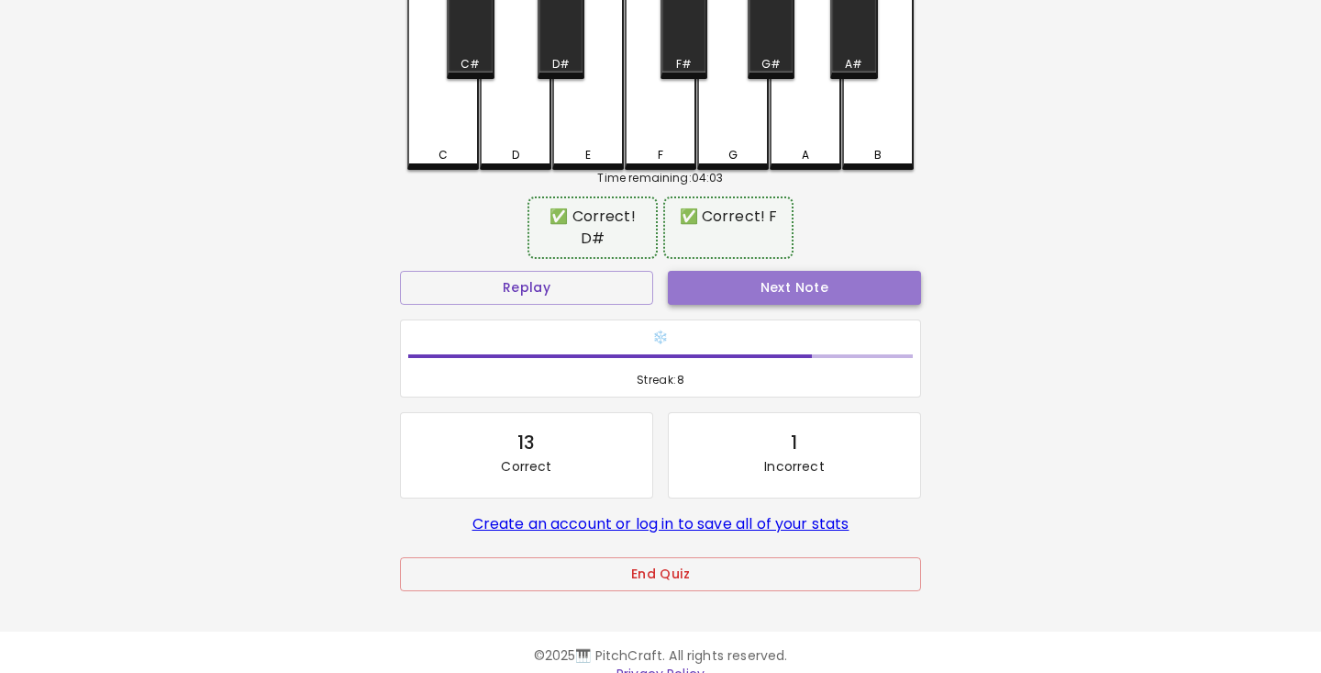
click at [830, 271] on button "Next Note" at bounding box center [794, 288] width 253 height 34
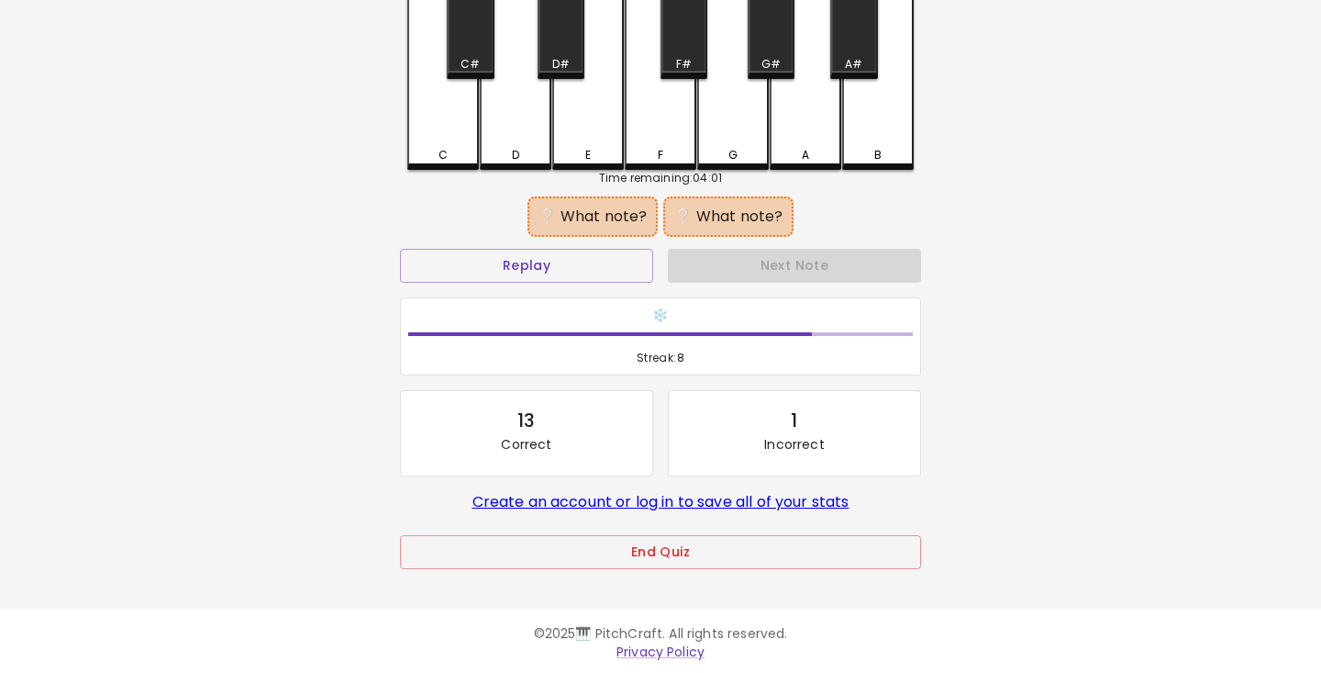
click at [444, 159] on div "C" at bounding box center [443, 155] width 9 height 17
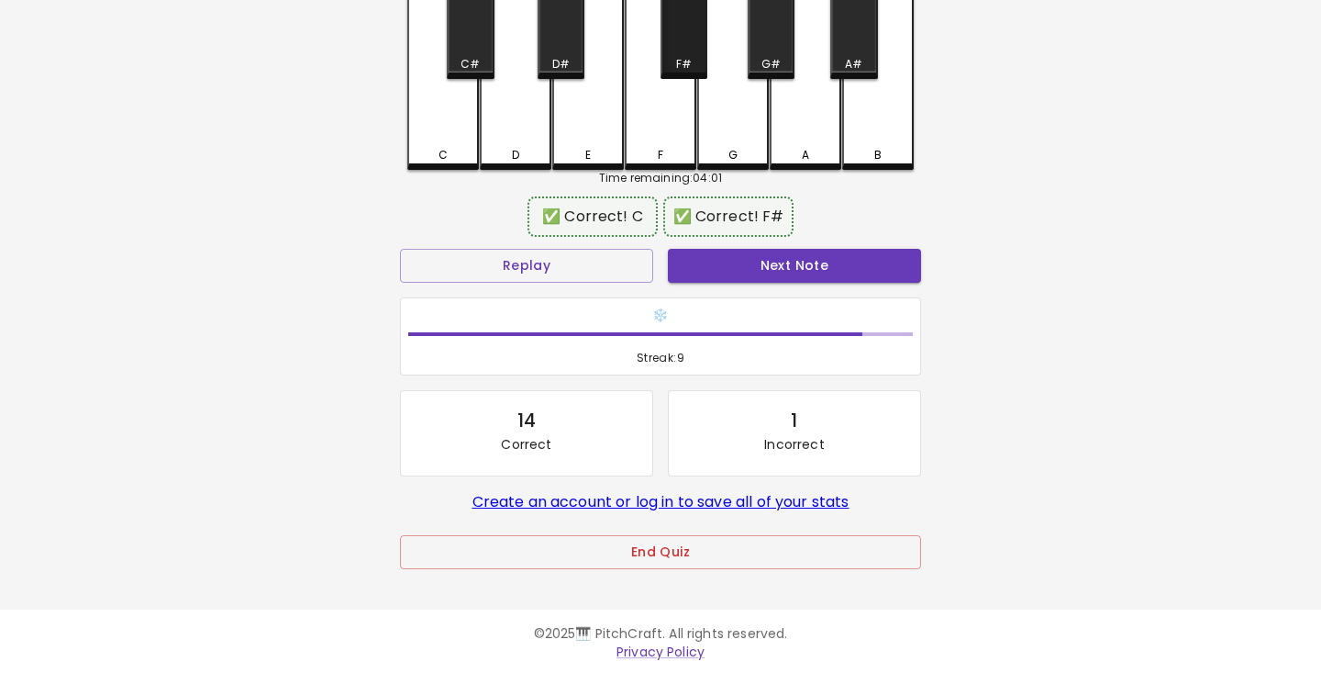
click at [688, 28] on div "F#" at bounding box center [684, 23] width 47 height 111
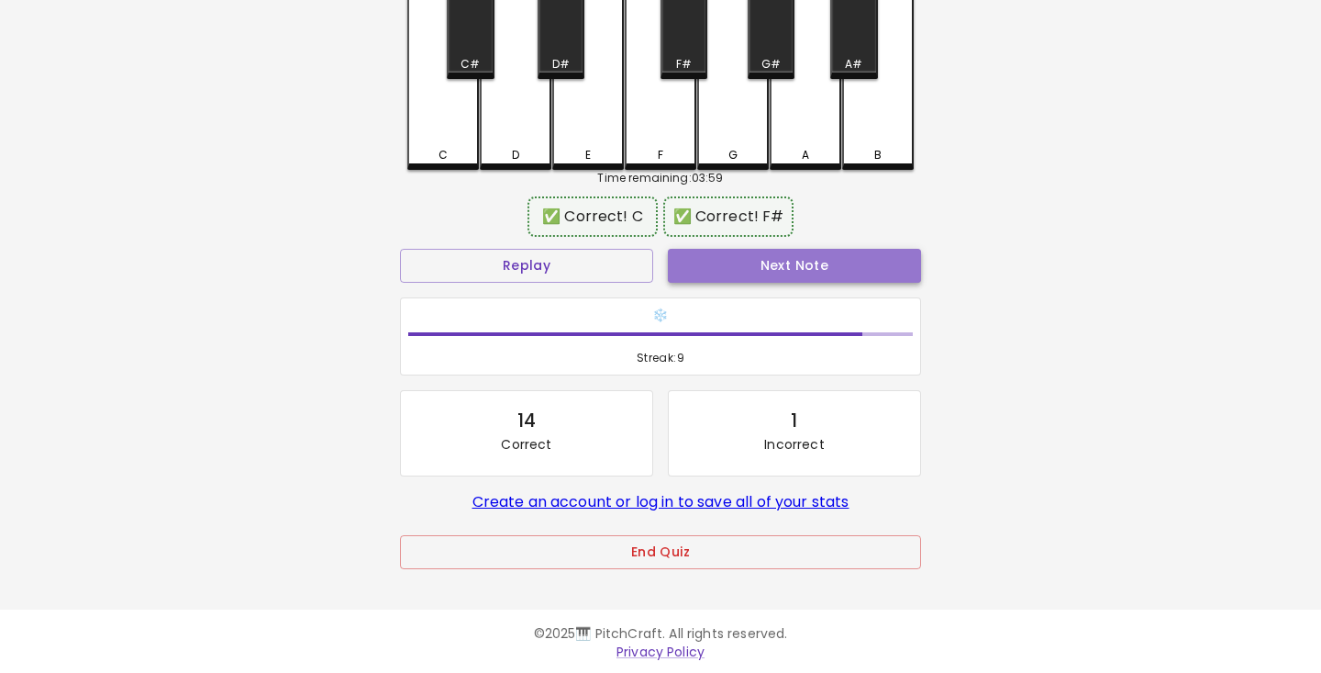
click at [825, 274] on button "Next Note" at bounding box center [794, 266] width 253 height 34
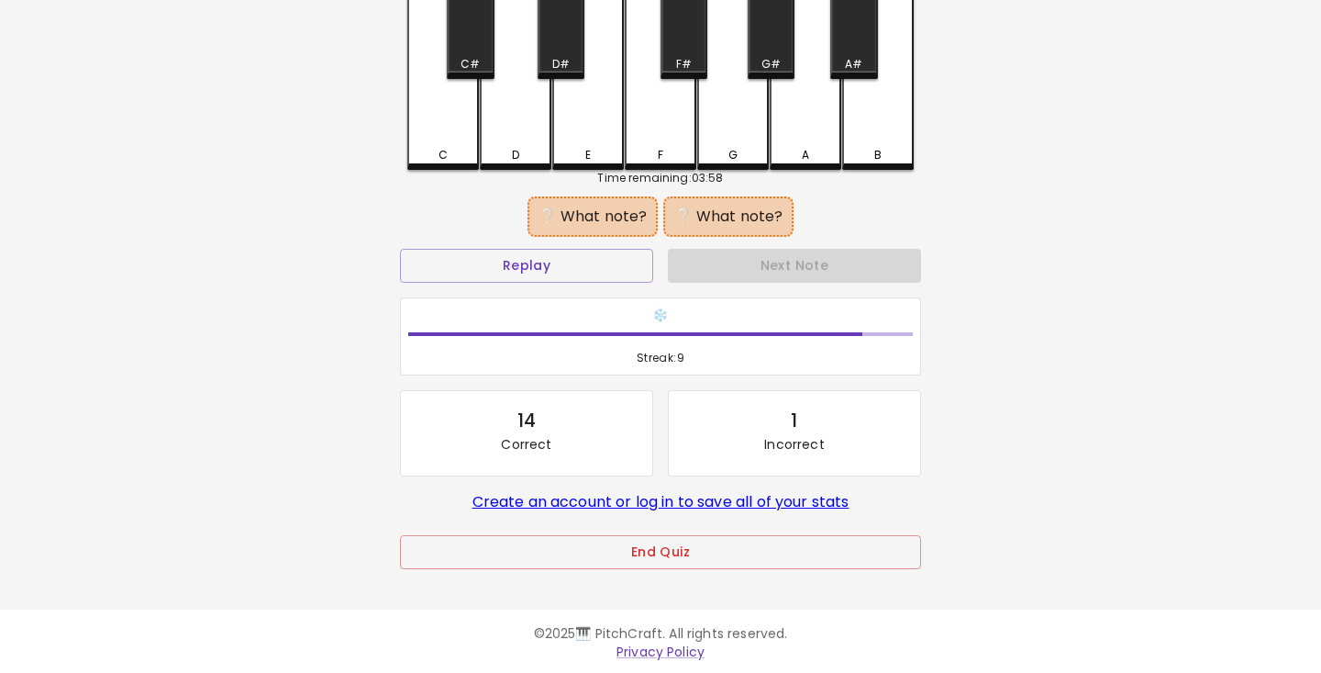
click at [470, 56] on div "C#" at bounding box center [470, 64] width 19 height 17
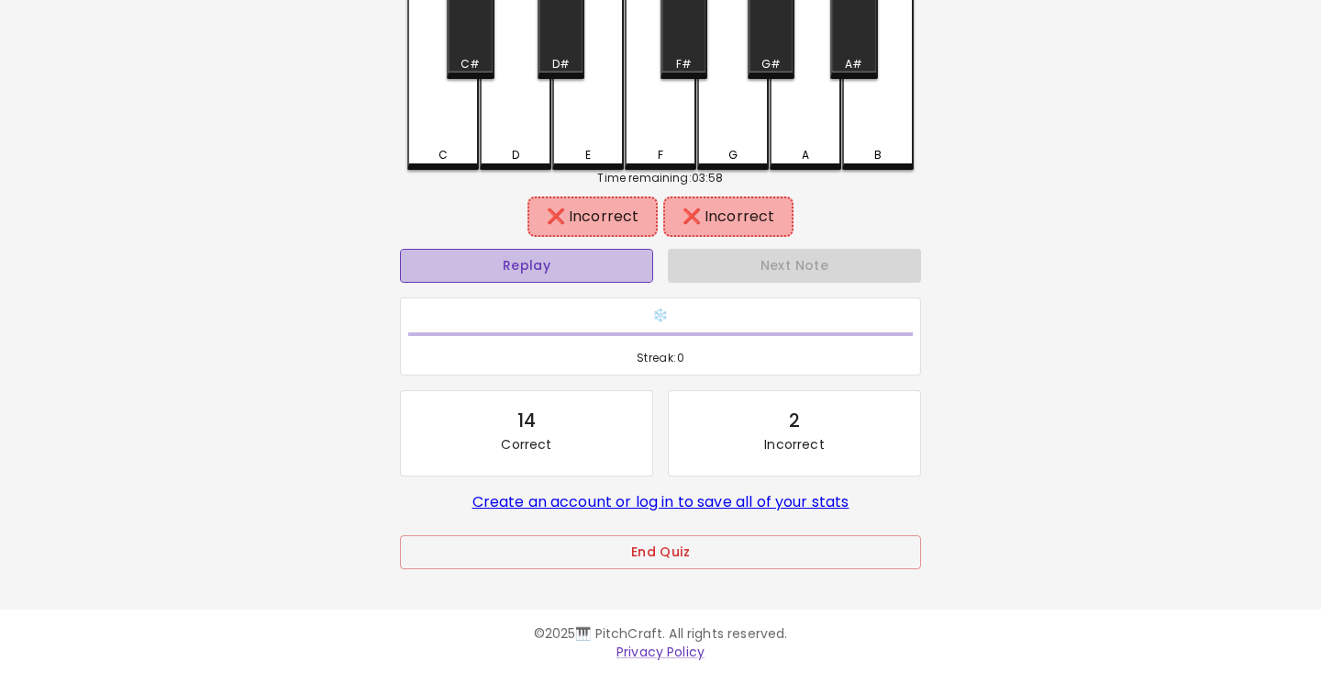
click at [586, 276] on button "Replay" at bounding box center [526, 266] width 253 height 34
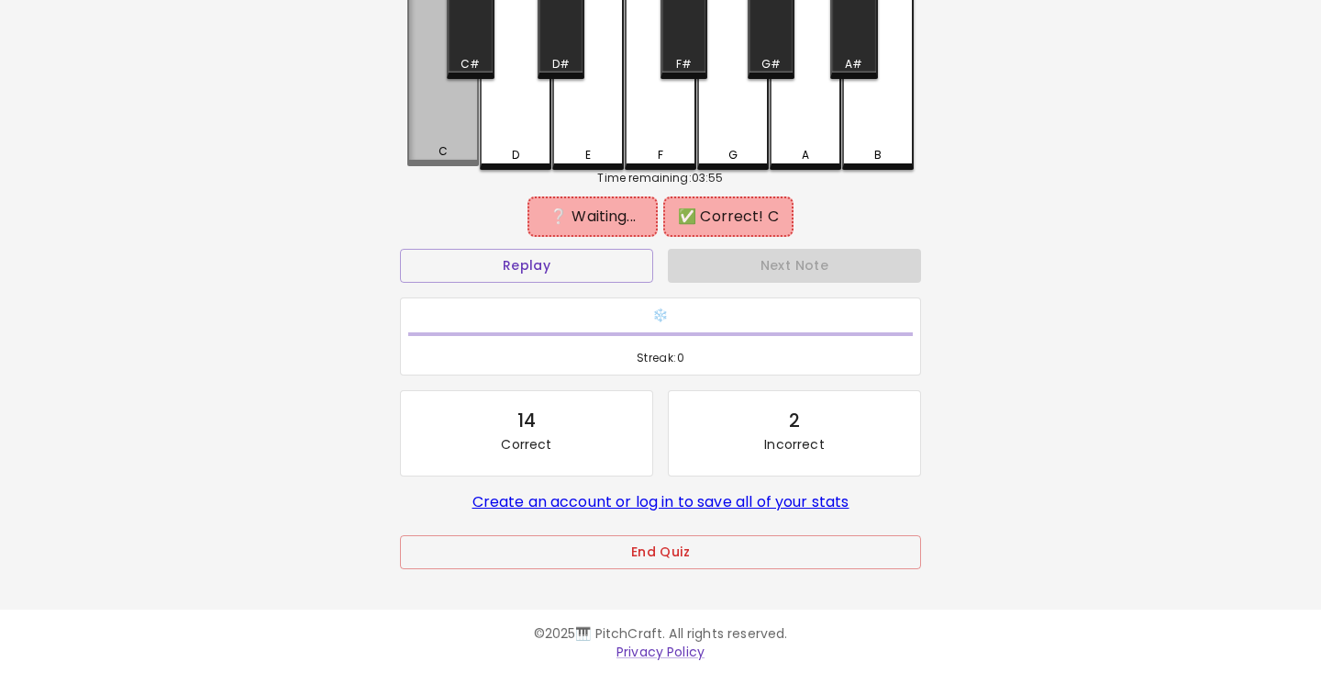
click at [424, 138] on div "C" at bounding box center [443, 67] width 72 height 198
click at [773, 26] on div "G#" at bounding box center [771, 23] width 47 height 111
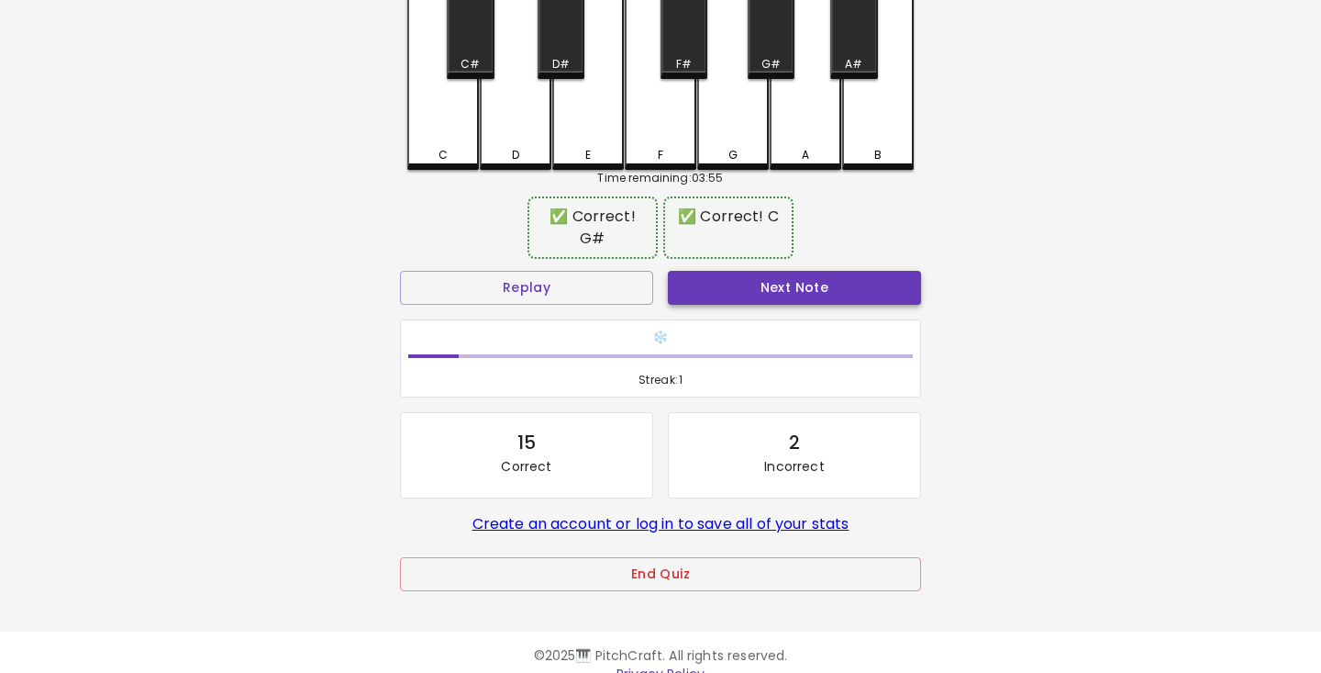
click at [802, 292] on button "Next Note" at bounding box center [794, 288] width 253 height 34
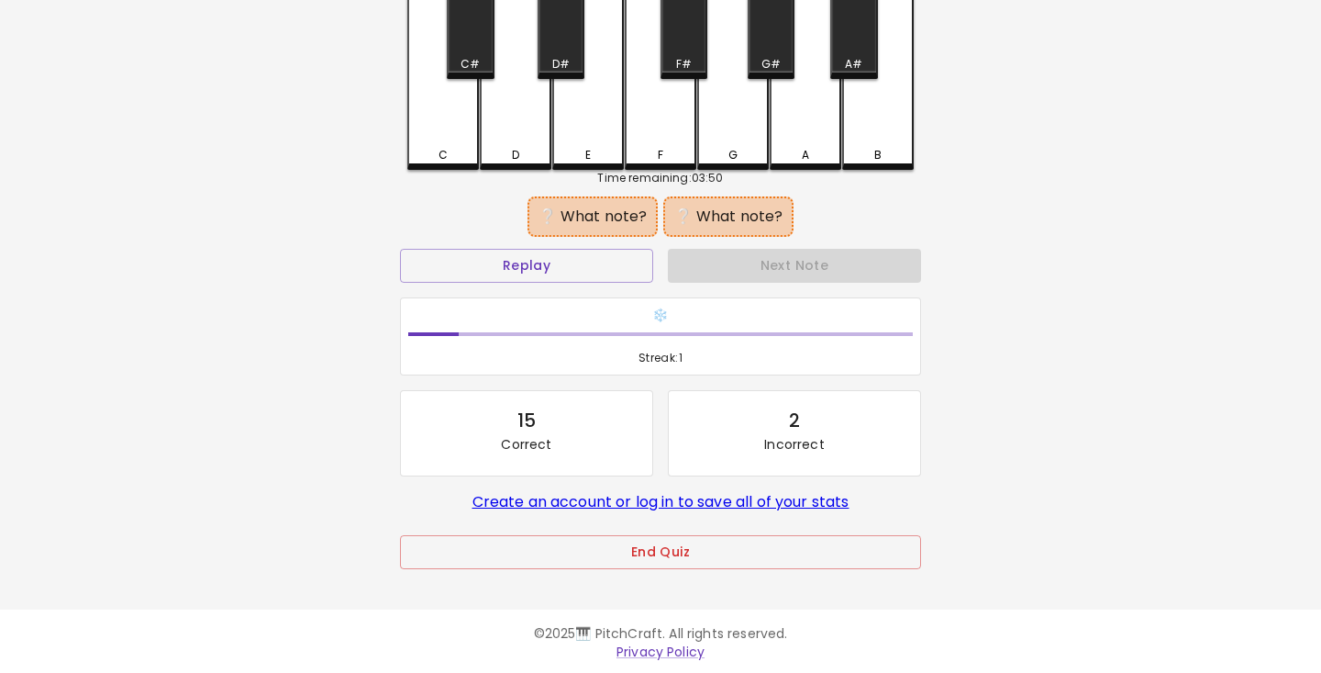
click at [691, 60] on div "F#" at bounding box center [684, 64] width 16 height 17
click at [821, 125] on div "A" at bounding box center [806, 69] width 72 height 202
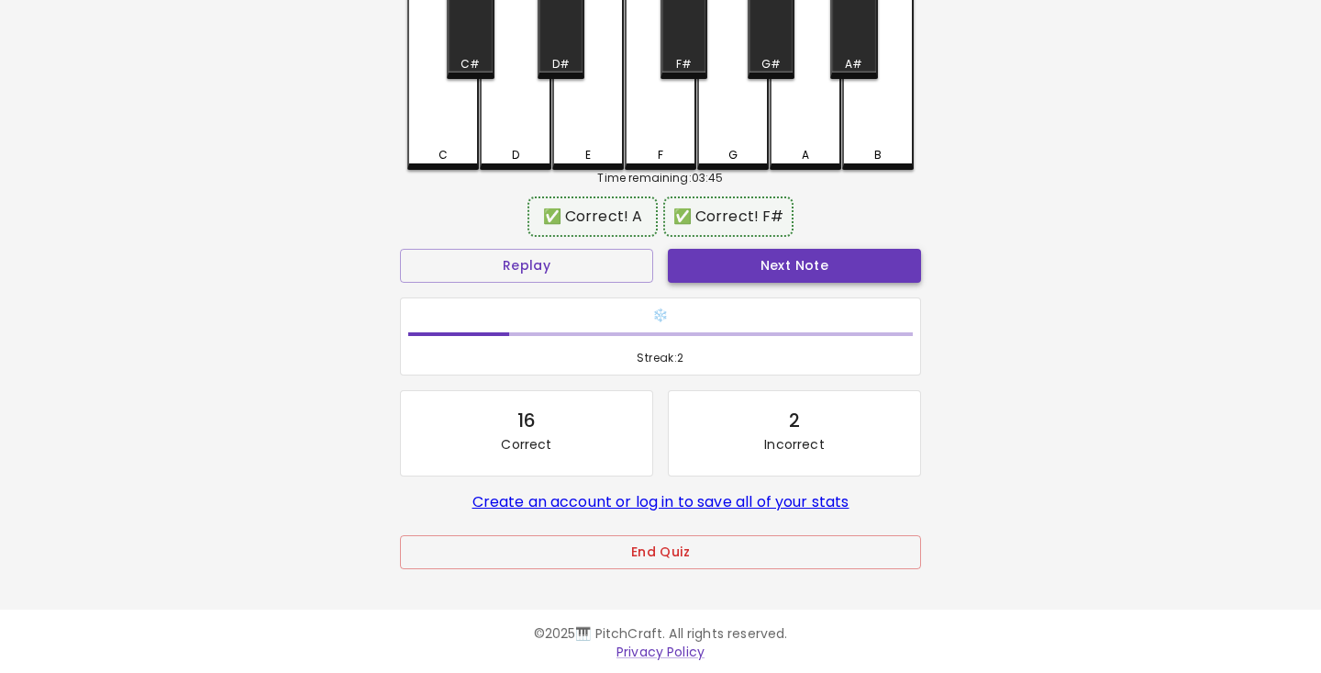
click at [823, 269] on button "Next Note" at bounding box center [794, 266] width 253 height 34
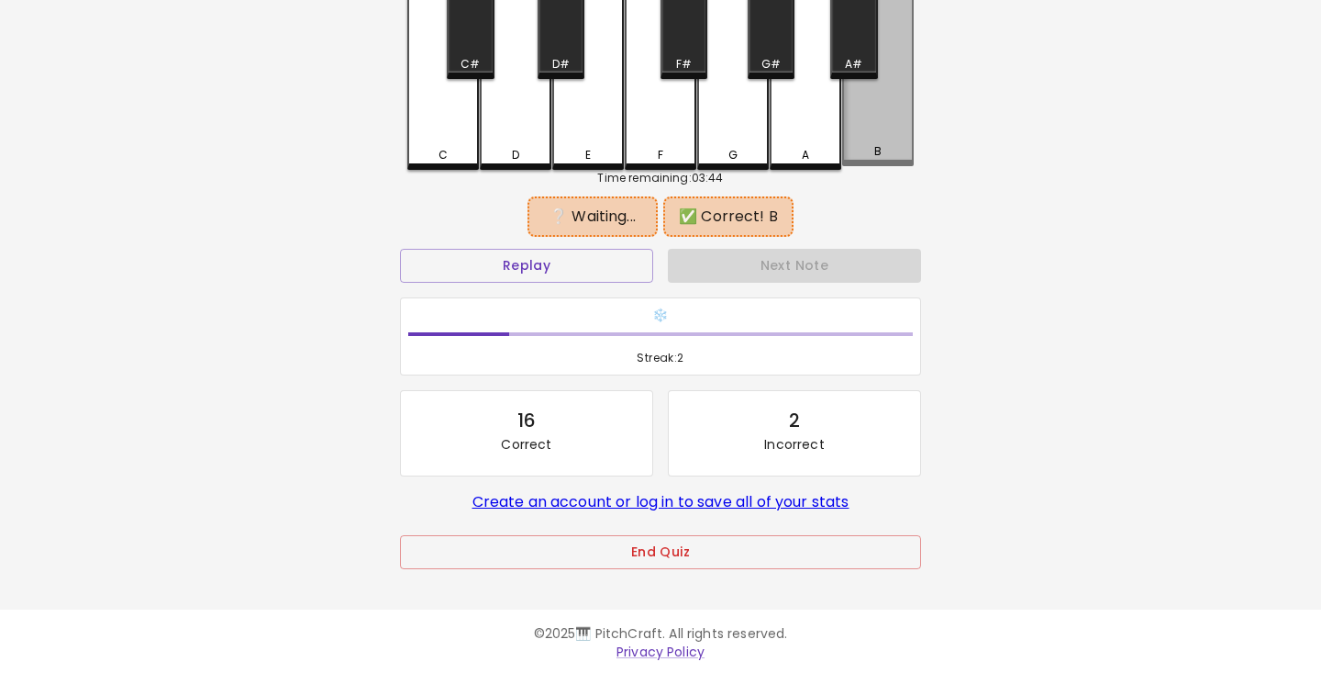
click at [906, 133] on div "B" at bounding box center [878, 67] width 72 height 198
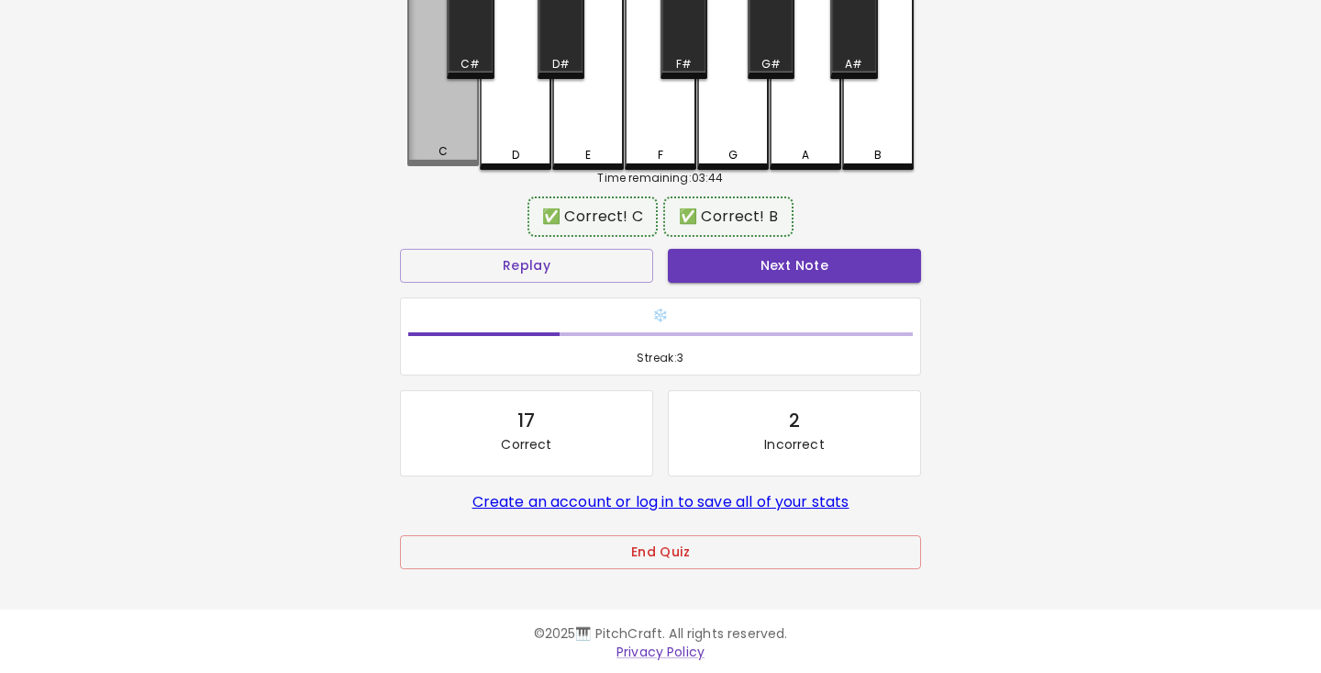
click at [450, 156] on div "C" at bounding box center [443, 151] width 68 height 17
click at [660, 558] on button "End Quiz" at bounding box center [660, 552] width 521 height 34
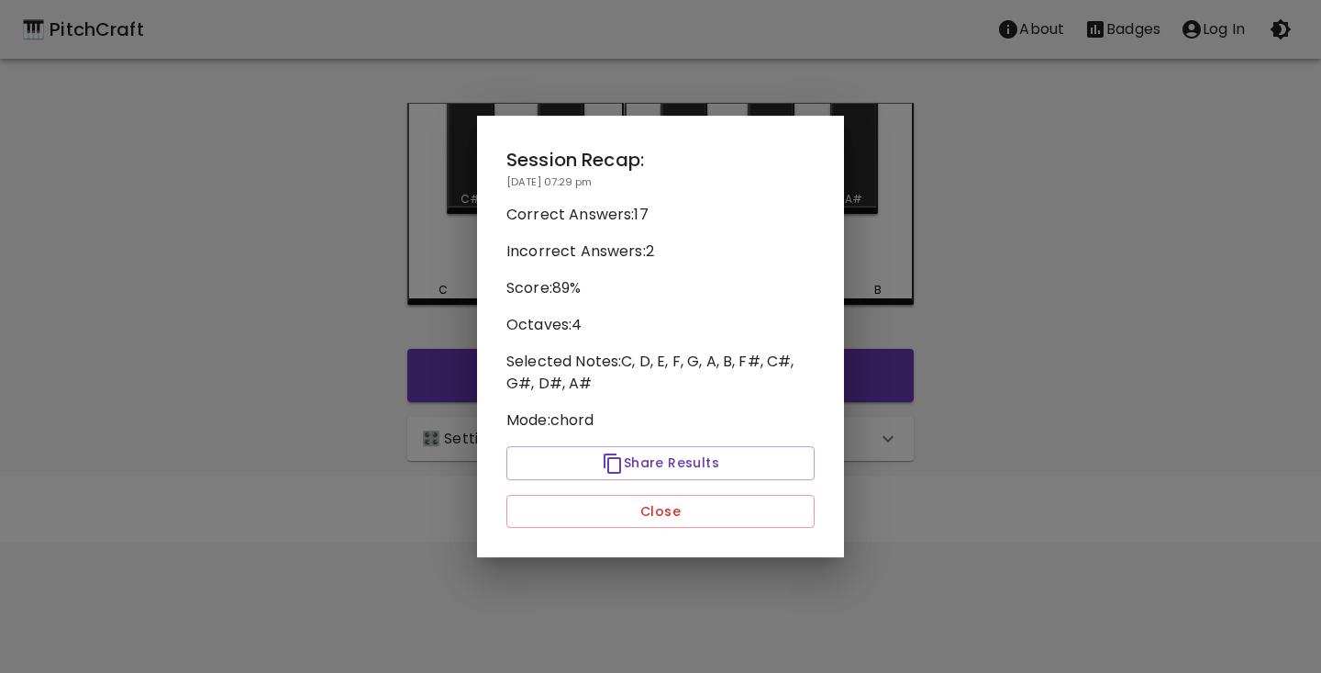
scroll to position [0, 0]
click at [704, 524] on button "Close" at bounding box center [661, 512] width 308 height 34
